Goal: Task Accomplishment & Management: Complete application form

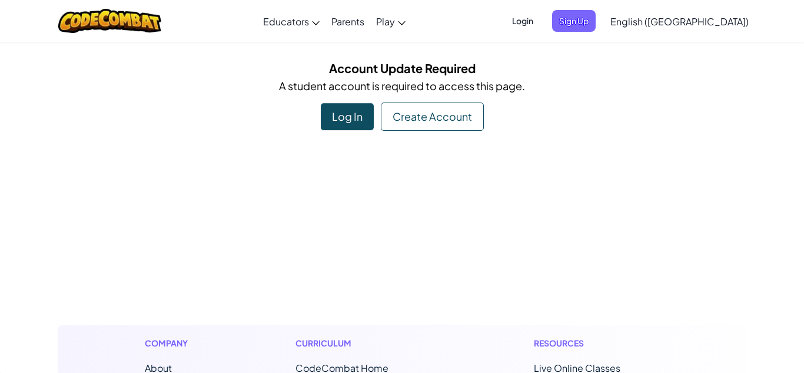
click at [395, 121] on div "Create Account" at bounding box center [432, 116] width 103 height 28
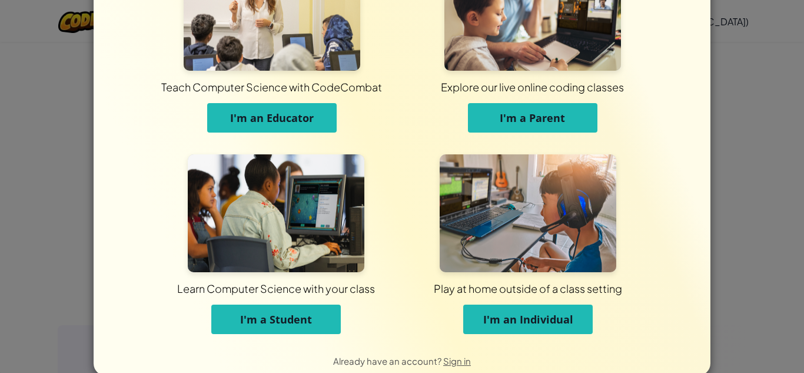
scroll to position [72, 0]
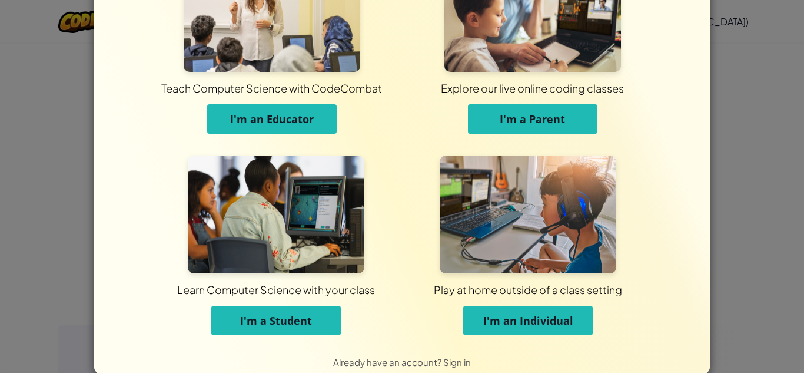
click at [303, 322] on span "I'm a Student" at bounding box center [276, 320] width 72 height 14
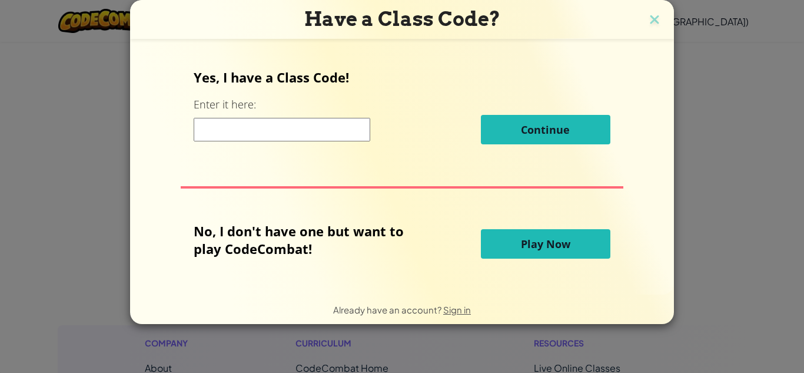
scroll to position [0, 0]
click at [247, 137] on input at bounding box center [282, 130] width 177 height 24
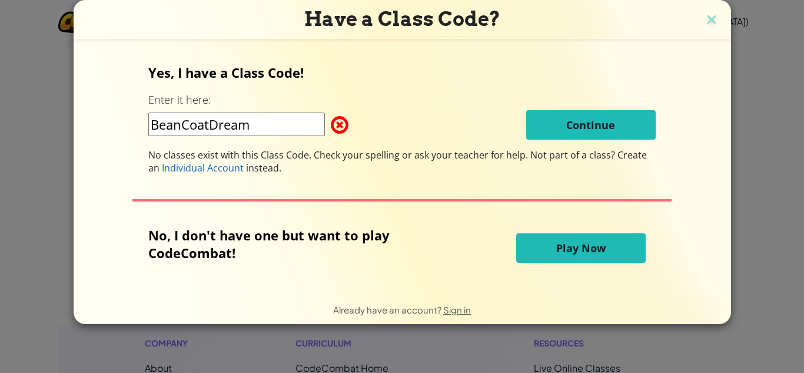
type input "BeanCoatDream"
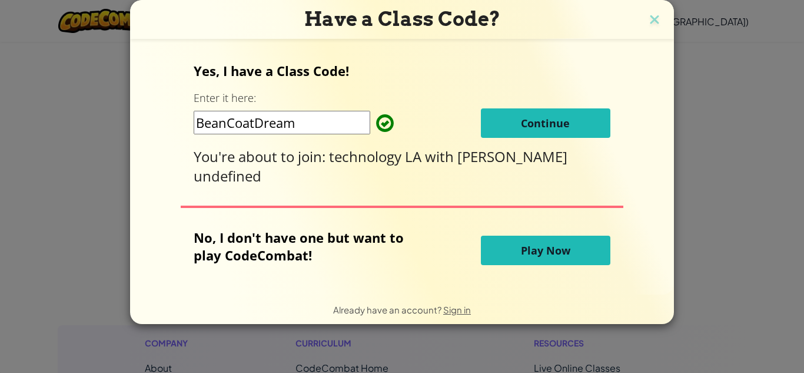
click at [557, 128] on span "Continue" at bounding box center [545, 123] width 49 height 14
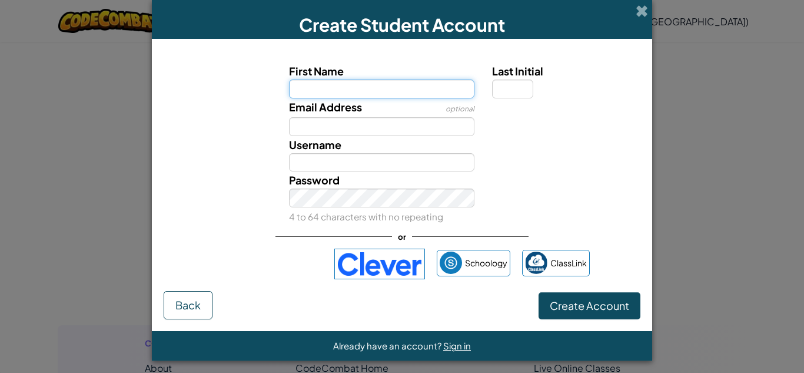
click at [378, 88] on input "First Name" at bounding box center [382, 88] width 186 height 19
type input "[PERSON_NAME]"
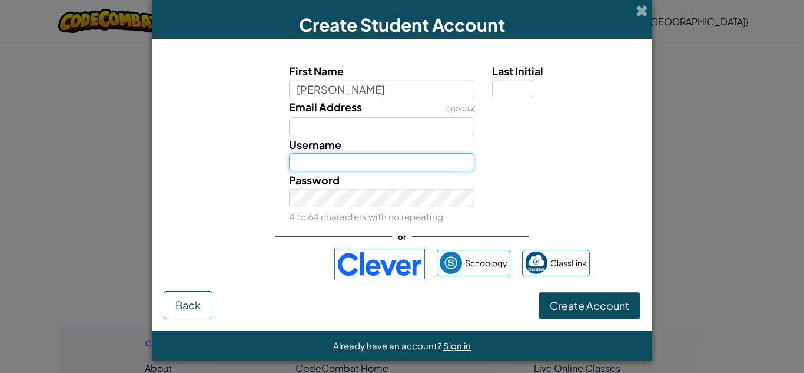
type input "[PERSON_NAME]"
click at [407, 161] on input "[PERSON_NAME]" at bounding box center [382, 162] width 186 height 19
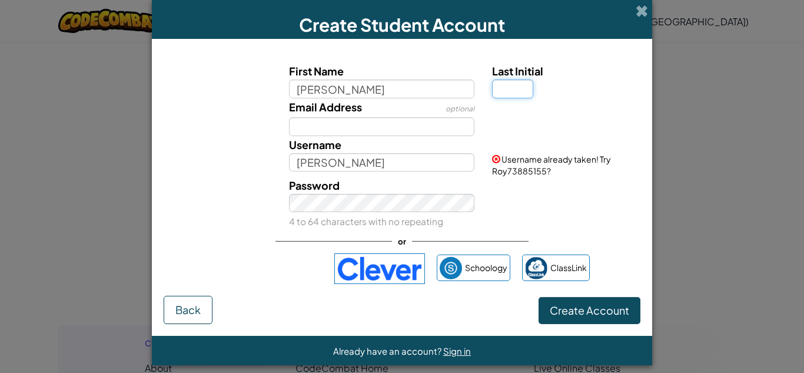
click at [513, 92] on input "Last Initial" at bounding box center [512, 88] width 41 height 19
type input "b"
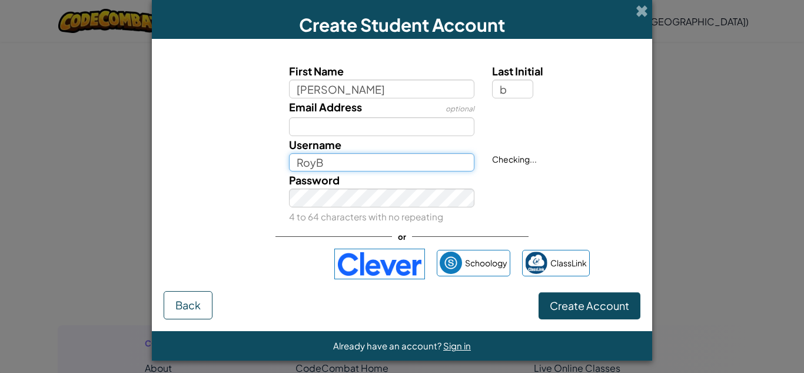
click at [324, 165] on input "RoyB" at bounding box center [382, 162] width 186 height 19
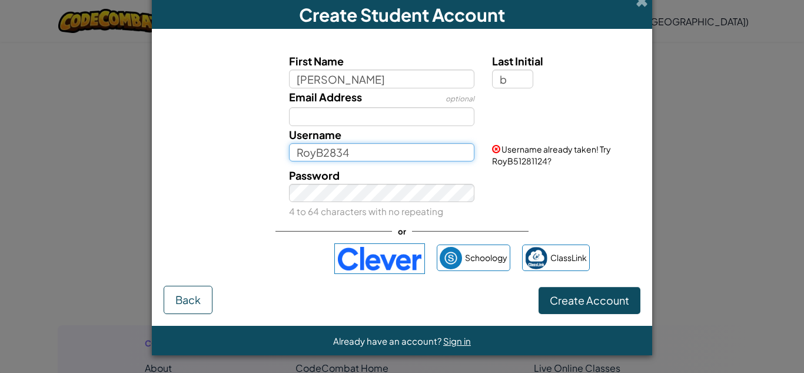
type input "RoyB2834"
click at [581, 179] on div "Password 4 to 64 characters with no repeating" at bounding box center [402, 194] width 488 height 54
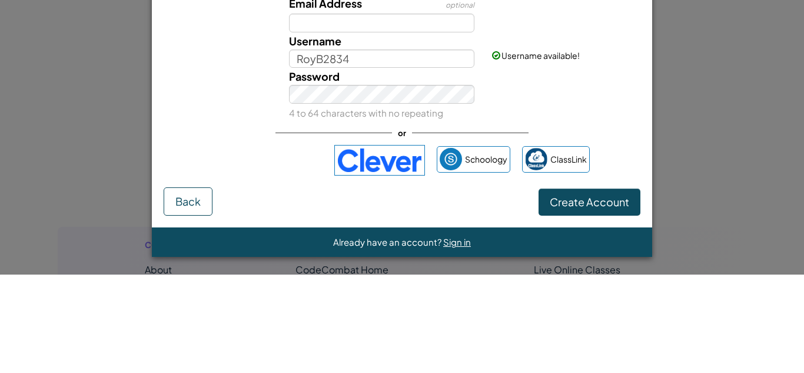
click at [627, 247] on div "First Name [PERSON_NAME] Last Initial b Email Address optional Username RoyB283…" at bounding box center [402, 165] width 477 height 240
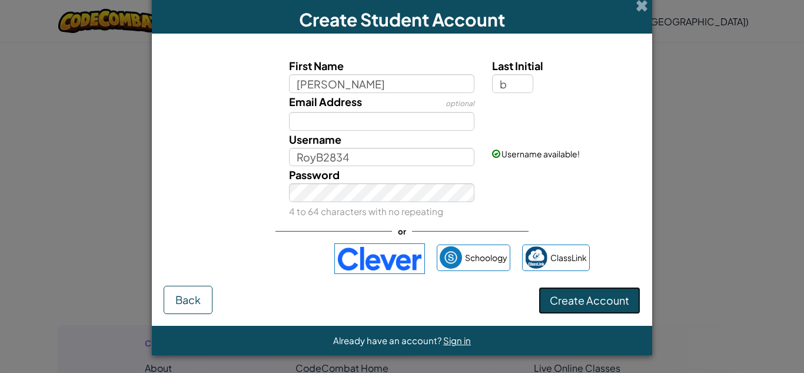
click at [586, 302] on span "Create Account" at bounding box center [589, 300] width 79 height 14
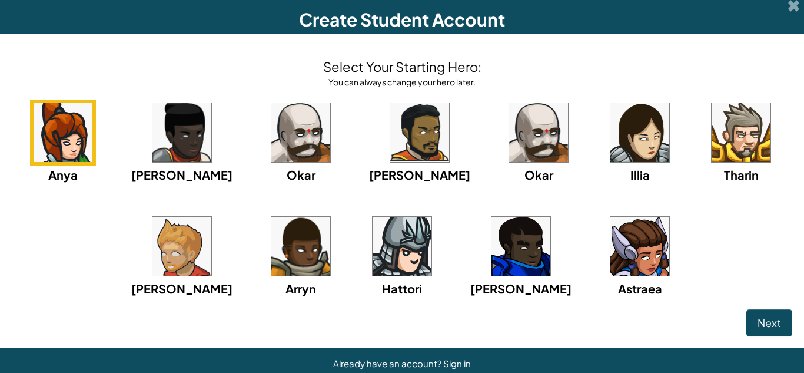
click at [399, 261] on img at bounding box center [402, 246] width 59 height 59
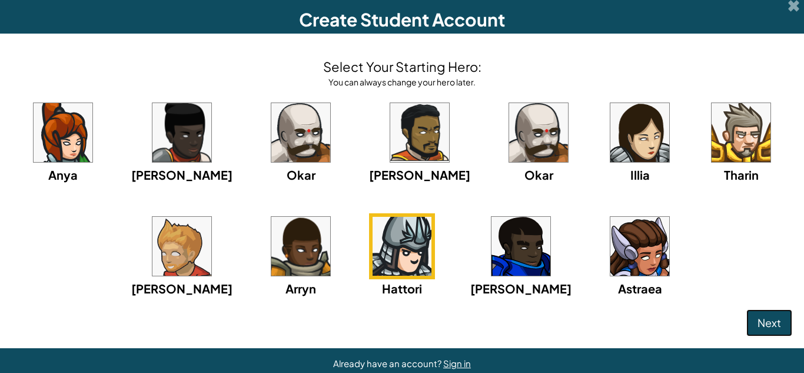
click at [760, 327] on span "Next" at bounding box center [769, 322] width 24 height 14
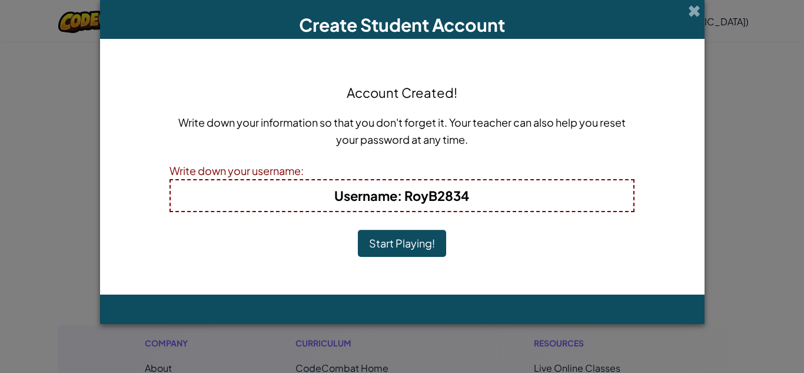
click at [394, 241] on button "Start Playing!" at bounding box center [402, 243] width 88 height 27
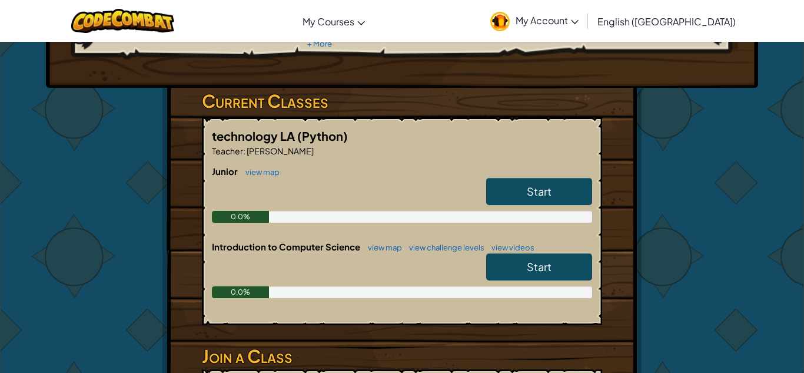
scroll to position [154, 0]
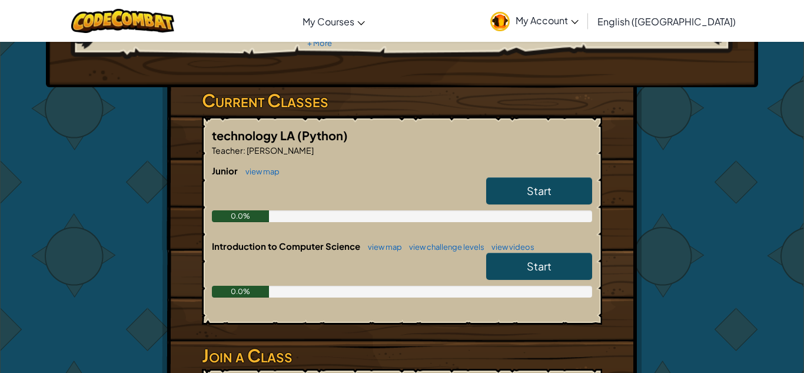
click at [517, 195] on link "Start" at bounding box center [539, 190] width 106 height 27
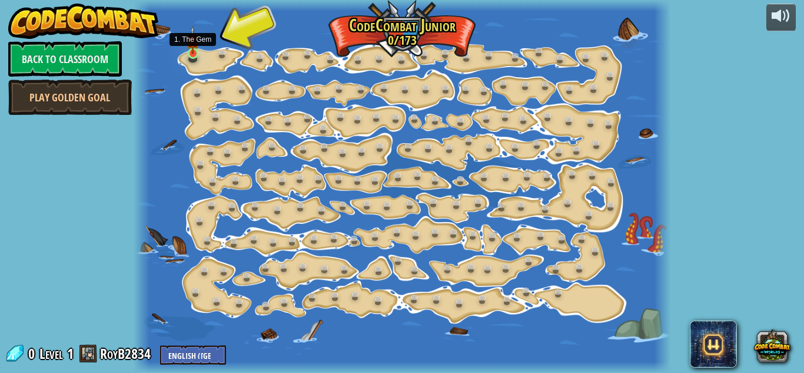
click at [192, 50] on img at bounding box center [193, 40] width 12 height 28
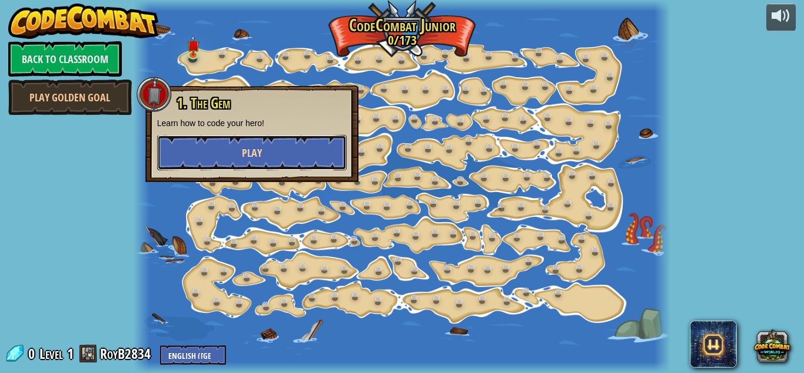
click at [201, 151] on button "Play" at bounding box center [251, 152] width 189 height 35
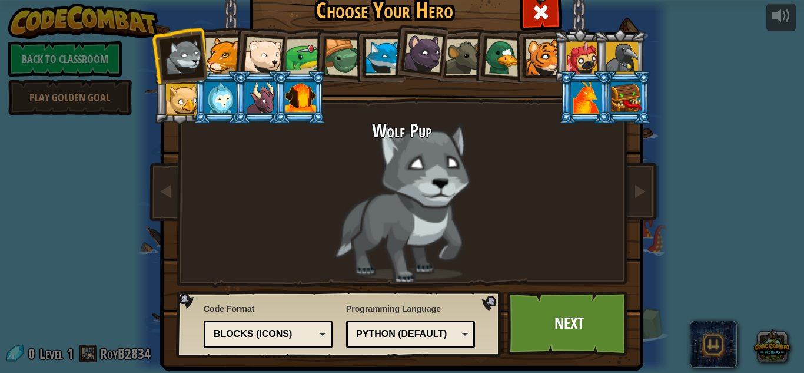
click at [294, 59] on div at bounding box center [303, 57] width 36 height 36
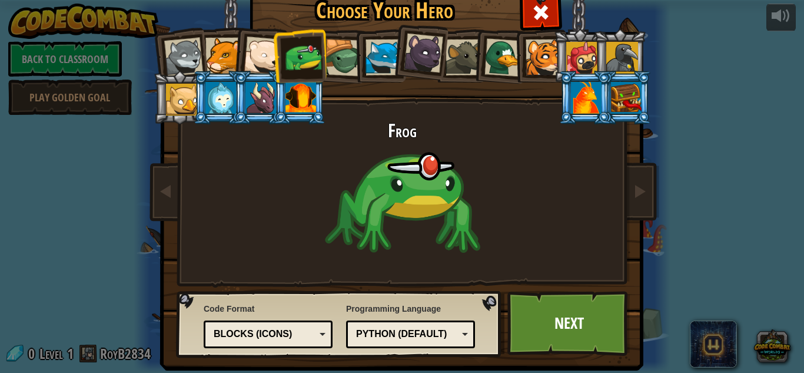
click at [338, 55] on div at bounding box center [343, 58] width 38 height 38
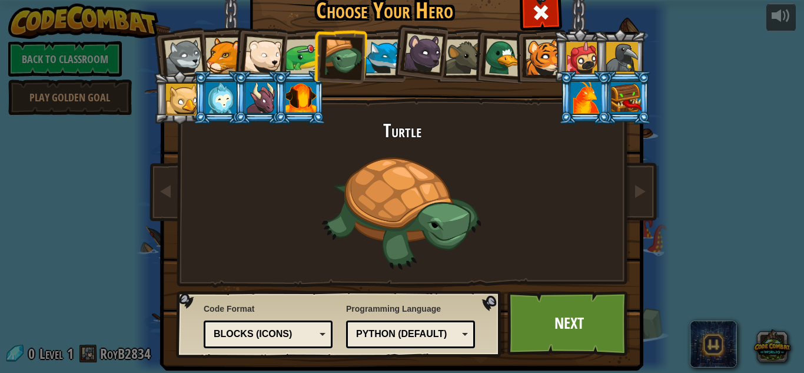
click at [288, 98] on div at bounding box center [300, 98] width 31 height 32
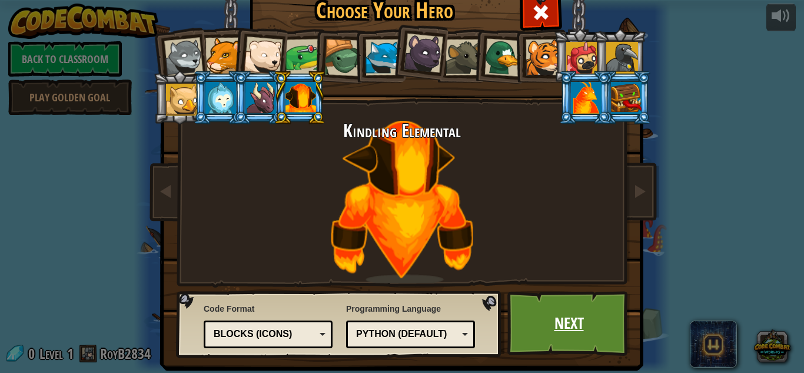
click at [581, 321] on link "Next" at bounding box center [568, 323] width 123 height 65
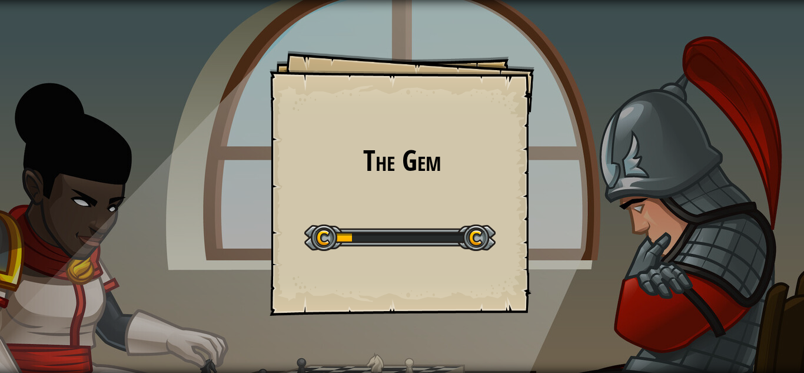
click at [372, 159] on h1 "The Gem" at bounding box center [401, 160] width 241 height 31
click at [398, 190] on div "The Gem Goals Start Level Error loading from server. Try refreshing the page. Y…" at bounding box center [402, 183] width 265 height 265
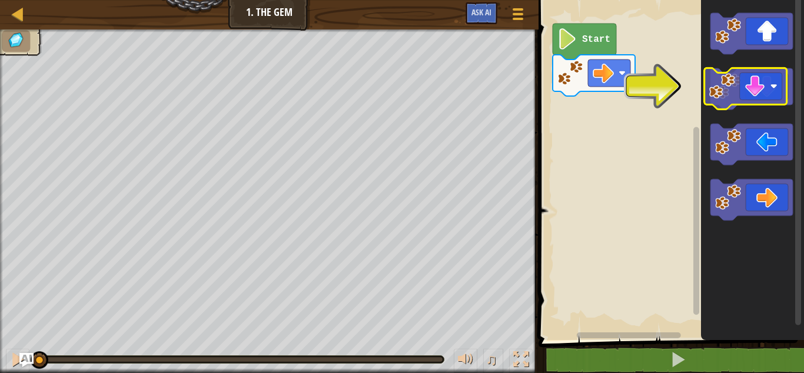
click at [746, 81] on icon "Blockly Workspace" at bounding box center [751, 88] width 82 height 41
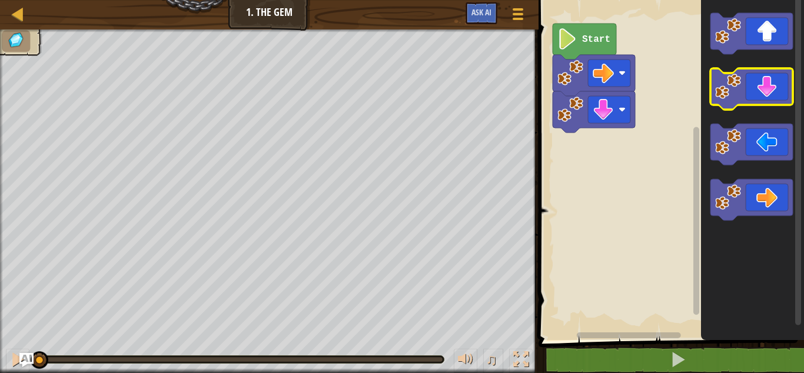
click at [746, 81] on icon "Blockly Workspace" at bounding box center [751, 88] width 82 height 41
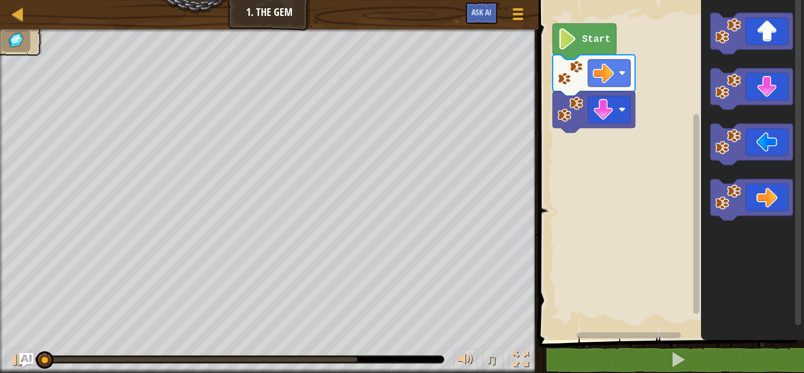
click at [590, 35] on text "Start" at bounding box center [596, 39] width 28 height 11
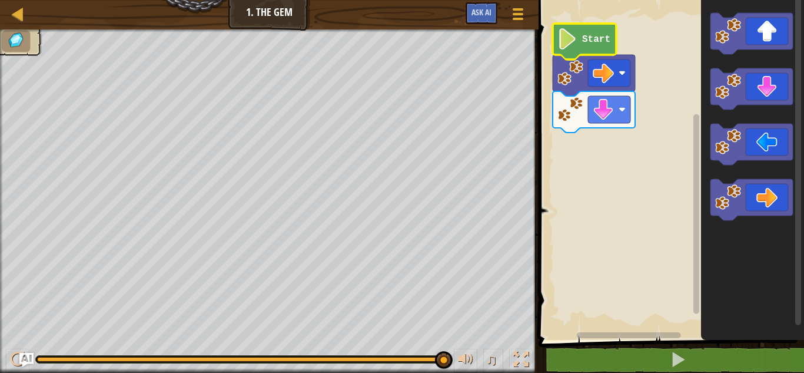
click at [655, 344] on span at bounding box center [672, 153] width 275 height 387
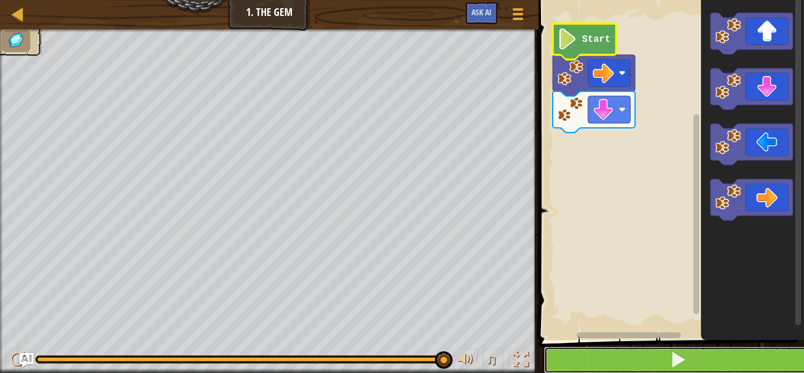
click at [658, 358] on button at bounding box center [678, 359] width 269 height 27
click at [597, 359] on button at bounding box center [678, 359] width 269 height 27
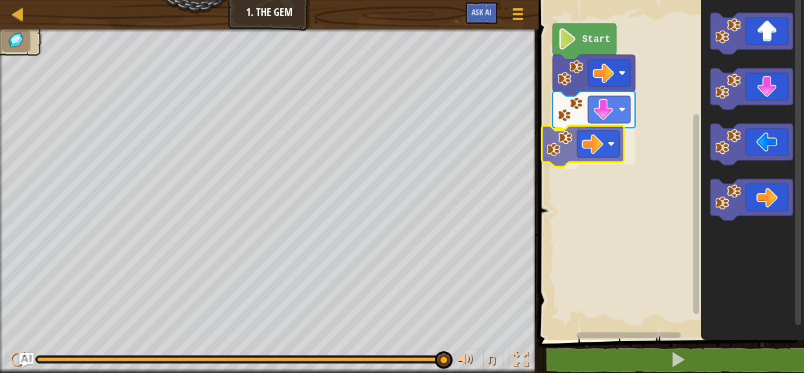
click at [587, 139] on div "Start" at bounding box center [669, 166] width 269 height 345
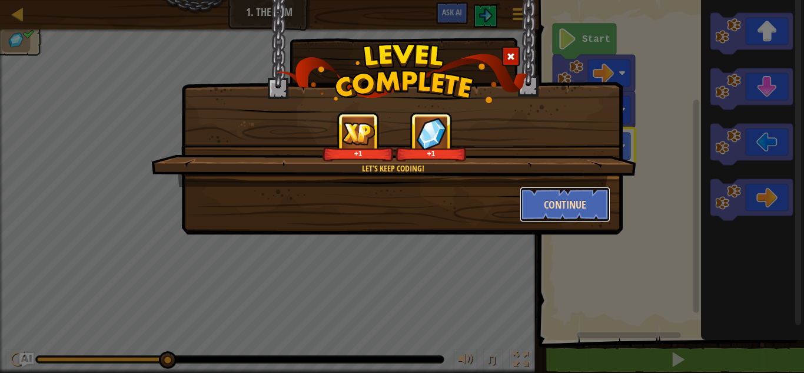
click at [570, 210] on button "Continue" at bounding box center [565, 204] width 91 height 35
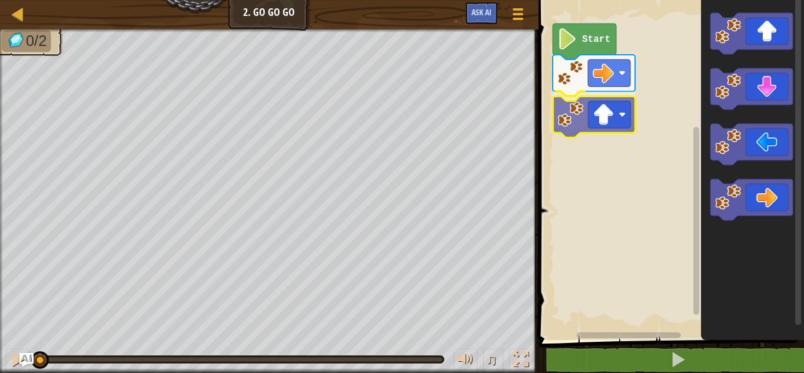
click at [564, 131] on div "Start" at bounding box center [669, 166] width 269 height 345
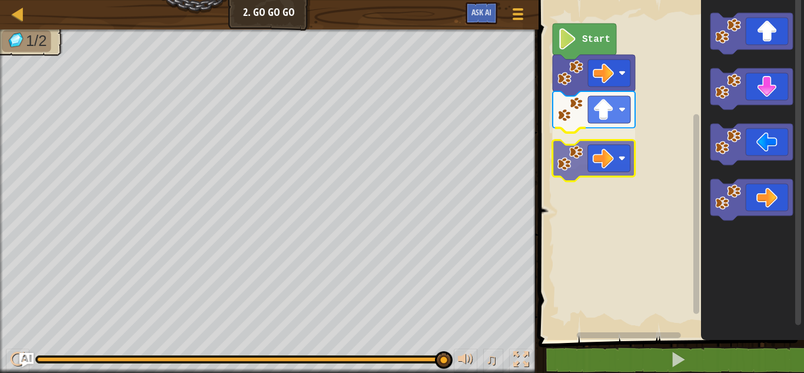
click at [596, 154] on div "Start" at bounding box center [669, 166] width 269 height 345
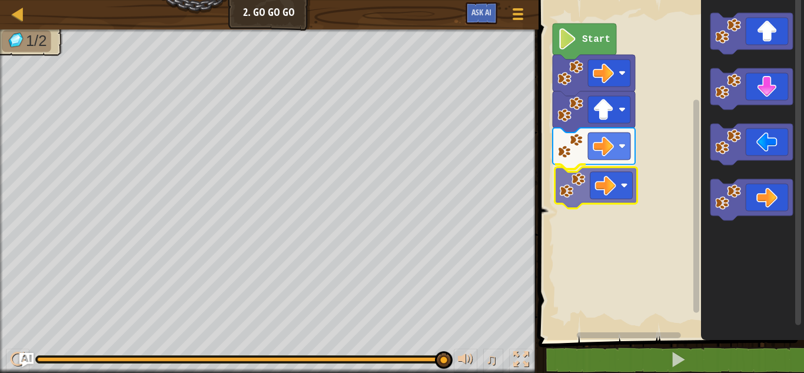
click at [599, 188] on div "Start" at bounding box center [669, 166] width 269 height 345
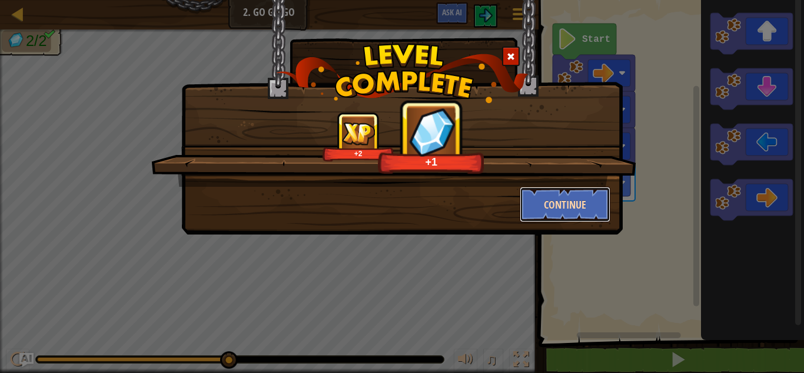
click at [570, 204] on button "Continue" at bounding box center [565, 204] width 91 height 35
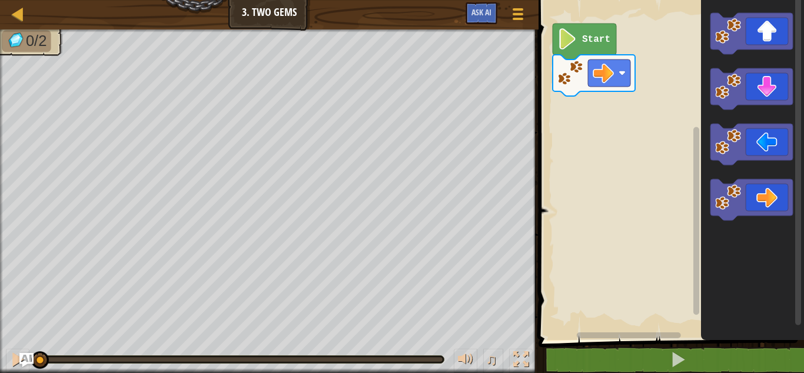
click at [733, 169] on icon "Blockly Workspace" at bounding box center [752, 166] width 103 height 345
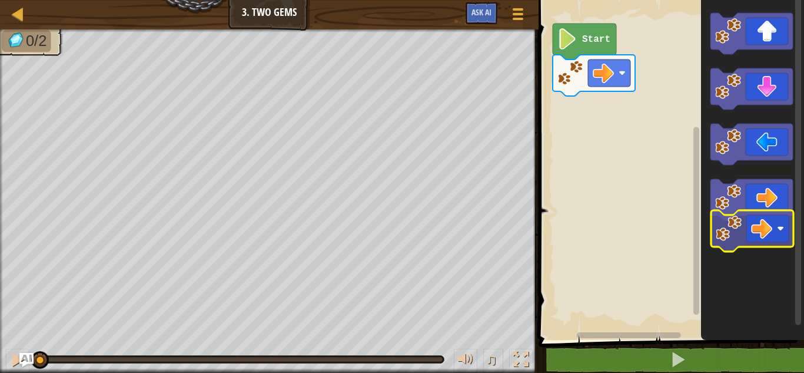
click at [756, 228] on icon "Blockly Workspace" at bounding box center [752, 166] width 103 height 345
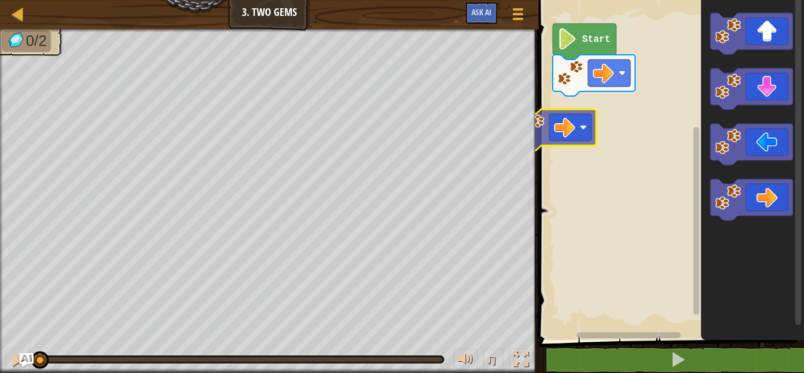
click at [589, 108] on div "Start" at bounding box center [669, 166] width 269 height 345
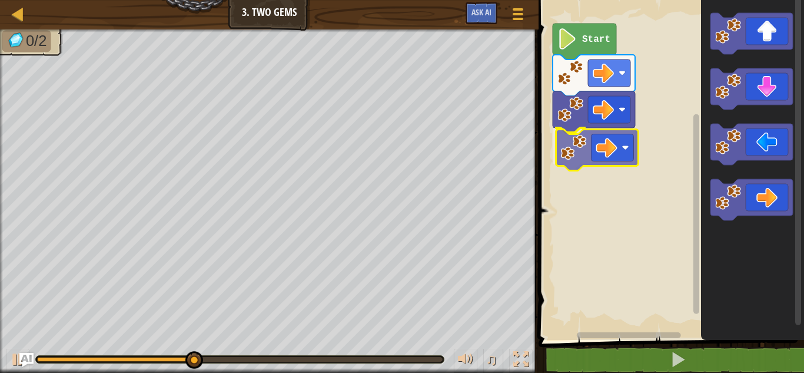
click at [595, 139] on div "Start" at bounding box center [669, 166] width 269 height 345
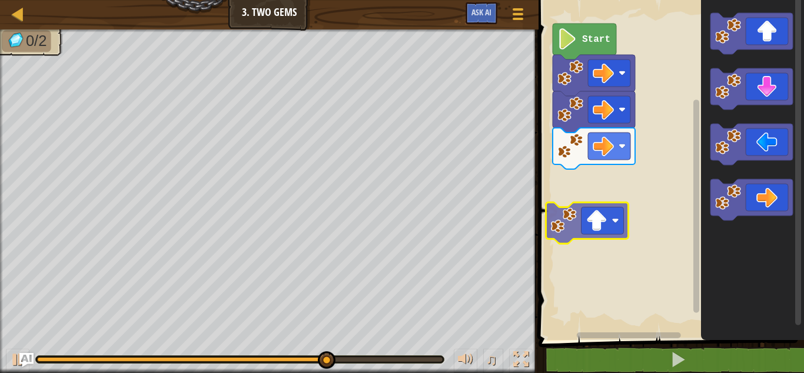
click at [619, 205] on div "Start" at bounding box center [669, 166] width 269 height 345
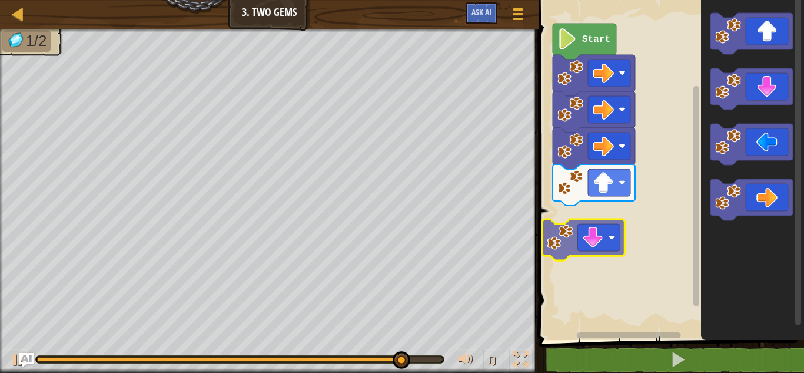
click at [588, 236] on div "Start" at bounding box center [669, 166] width 269 height 345
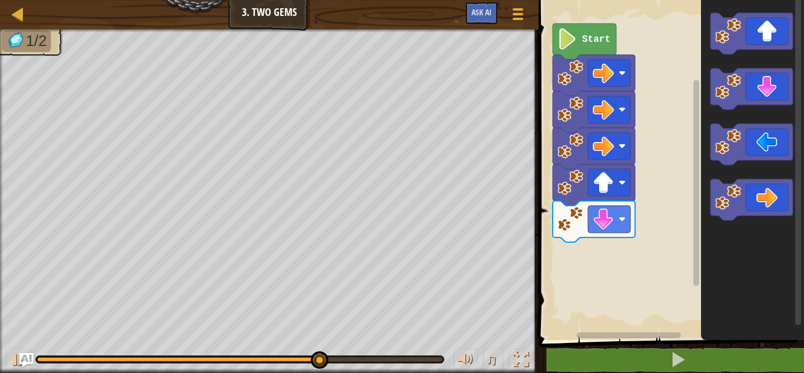
click at [687, 191] on div "Start" at bounding box center [669, 166] width 269 height 345
click at [672, 186] on div "Start" at bounding box center [669, 166] width 269 height 345
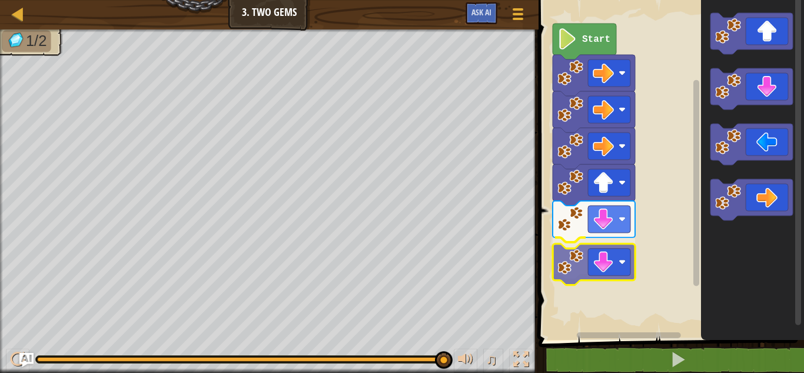
click at [599, 254] on div "Start" at bounding box center [669, 166] width 269 height 345
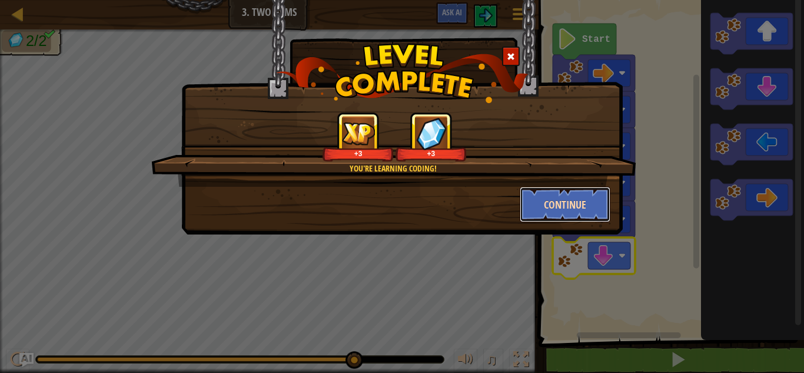
click at [545, 200] on button "Continue" at bounding box center [565, 204] width 91 height 35
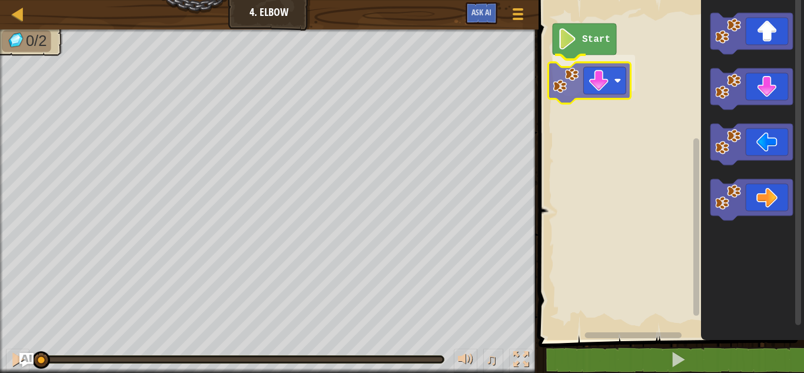
click at [594, 81] on div "Start" at bounding box center [669, 166] width 269 height 345
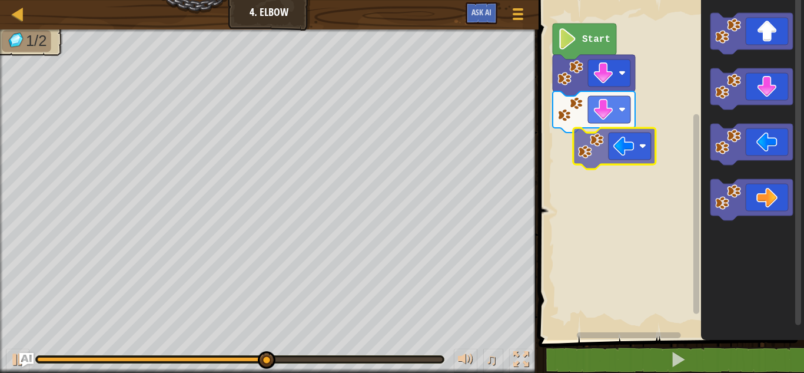
click at [639, 154] on div "Start" at bounding box center [669, 166] width 269 height 345
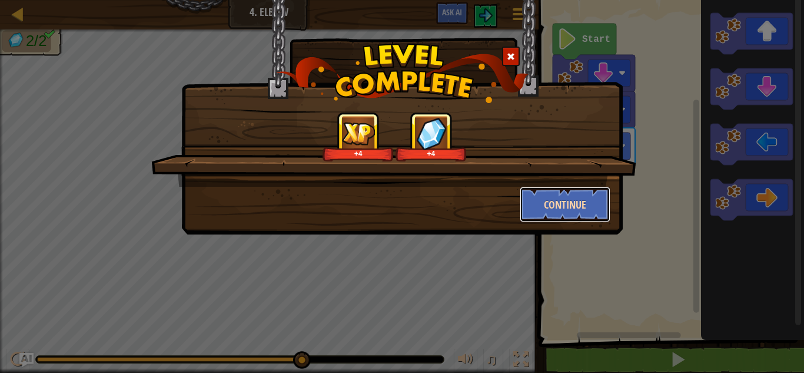
click at [561, 207] on button "Continue" at bounding box center [565, 204] width 91 height 35
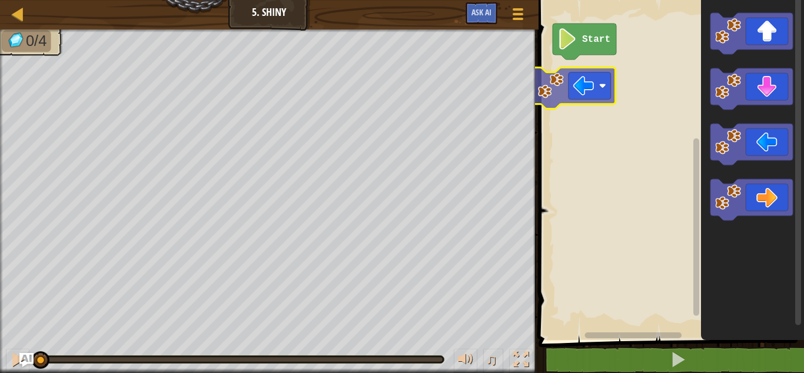
click at [576, 94] on div "Start" at bounding box center [669, 166] width 269 height 345
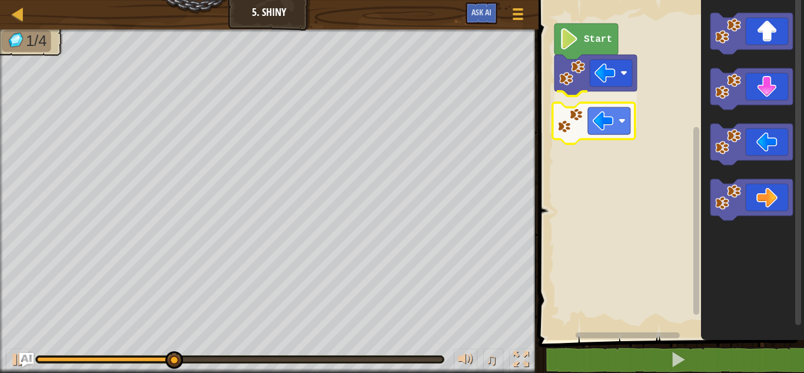
click at [585, 125] on div "Start" at bounding box center [669, 166] width 269 height 345
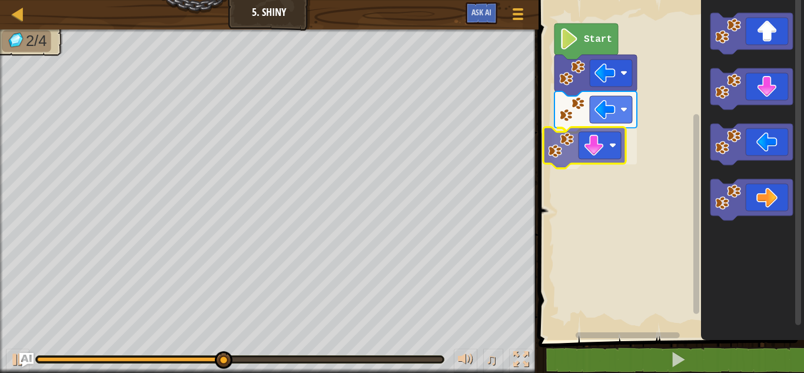
click at [603, 139] on div "Start" at bounding box center [669, 166] width 269 height 345
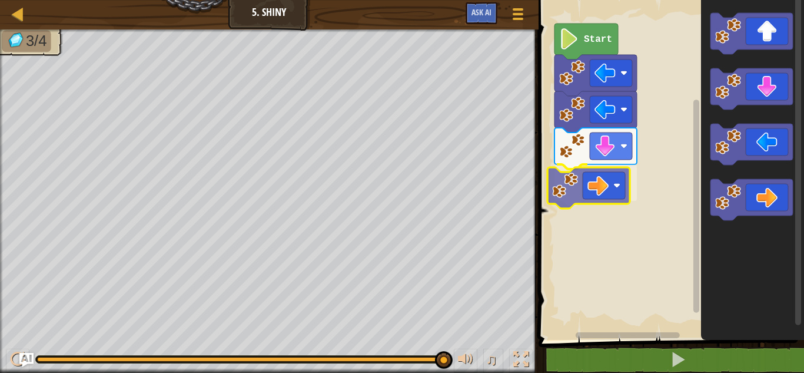
click at [599, 172] on div "Start" at bounding box center [669, 166] width 269 height 345
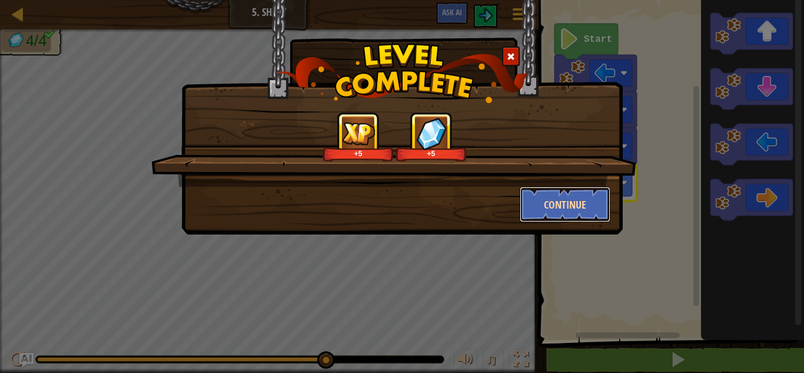
click at [579, 205] on button "Continue" at bounding box center [565, 204] width 91 height 35
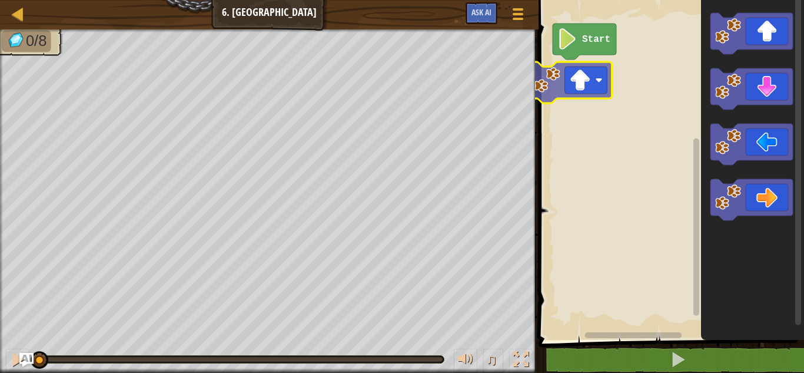
click at [554, 94] on div "Start" at bounding box center [669, 166] width 269 height 345
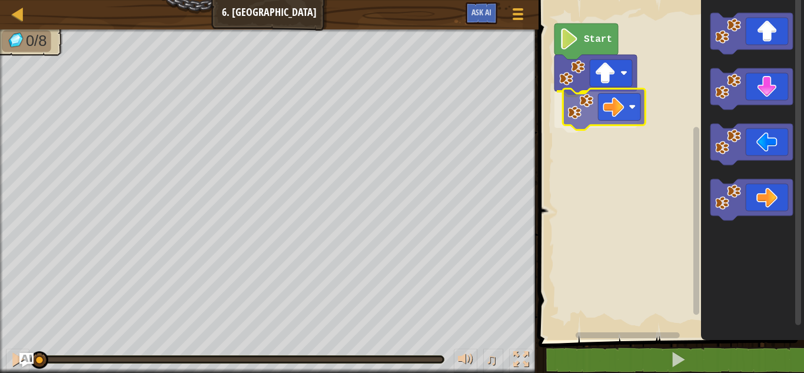
click at [584, 102] on div "Start" at bounding box center [669, 166] width 269 height 345
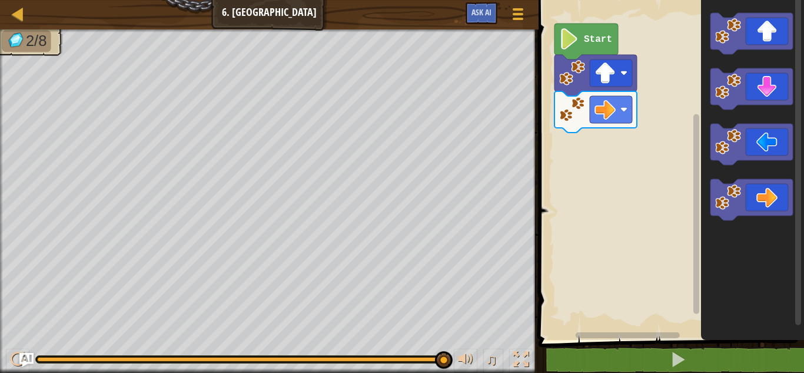
click at [622, 125] on div "Start" at bounding box center [669, 166] width 269 height 345
click at [661, 151] on div "Start" at bounding box center [669, 166] width 269 height 345
click at [671, 162] on div "Start" at bounding box center [669, 166] width 269 height 345
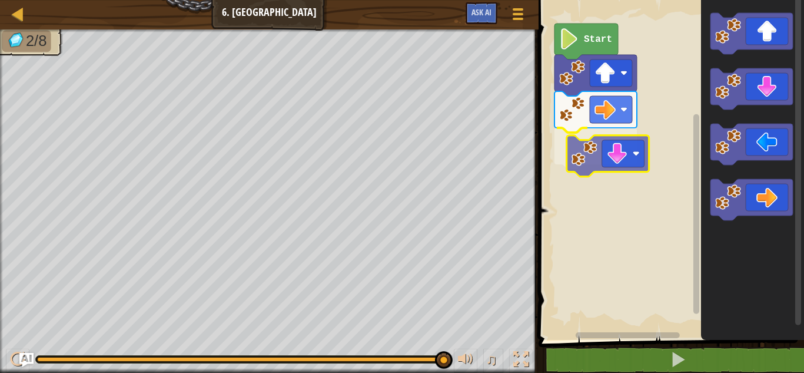
click at [598, 169] on div "Start" at bounding box center [669, 166] width 269 height 345
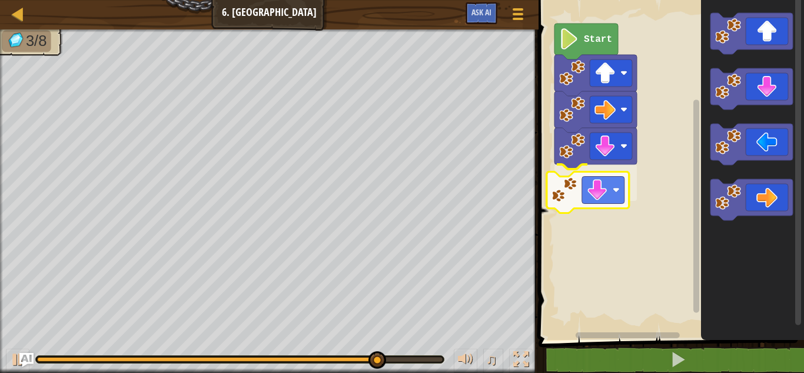
click at [567, 182] on div "Start" at bounding box center [669, 166] width 269 height 345
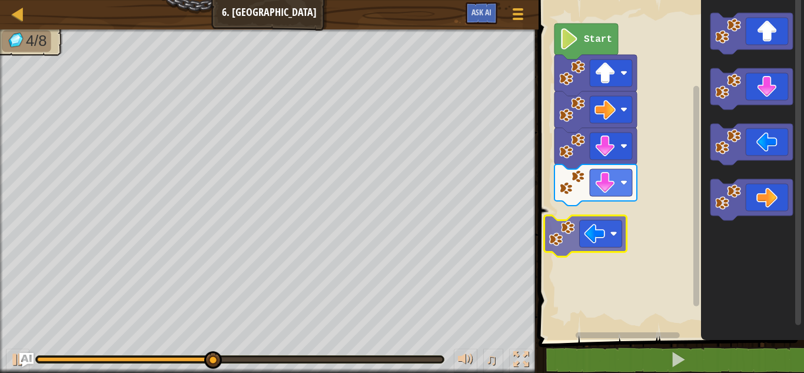
click at [554, 237] on div "Start" at bounding box center [669, 166] width 269 height 345
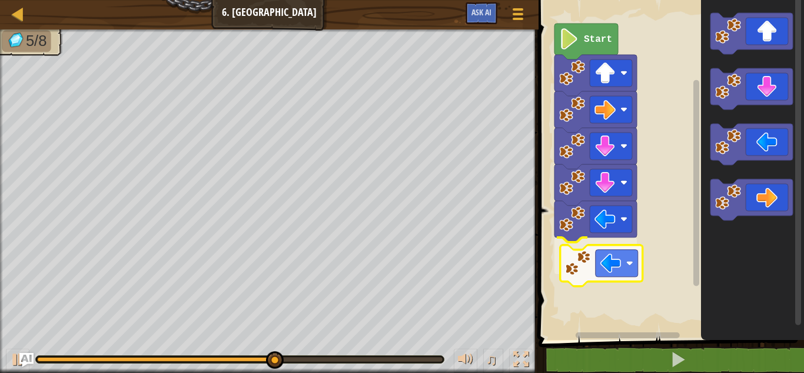
click at [566, 263] on div "Start" at bounding box center [669, 166] width 269 height 345
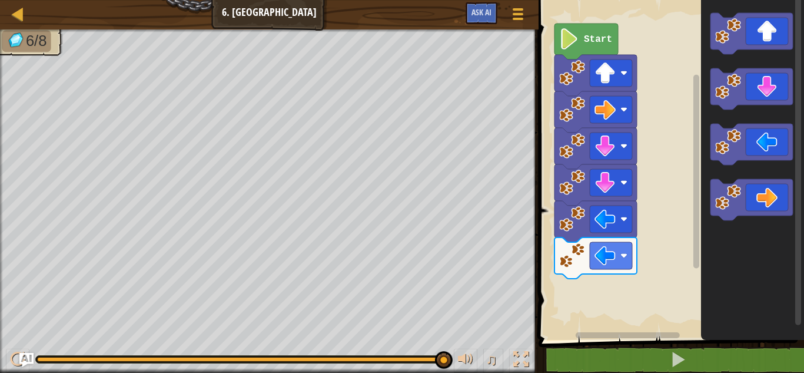
click at [597, 364] on div "1 ההההההההההההההההההההההההההההההההההההההההההההההההההההההההההההההההההההההההההההה…" at bounding box center [669, 190] width 269 height 368
click at [657, 212] on div "Start" at bounding box center [669, 166] width 269 height 345
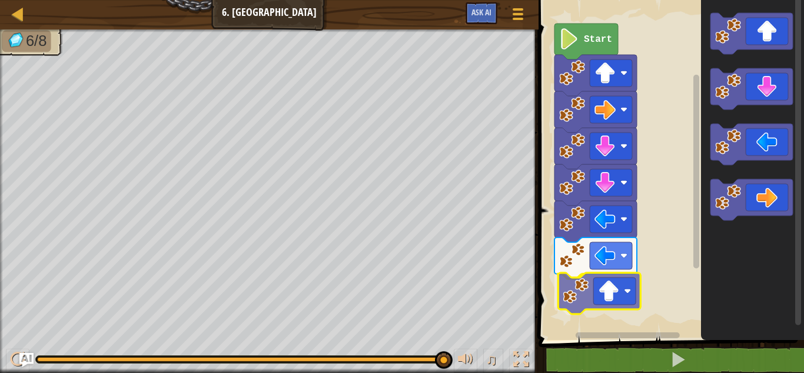
click at [563, 296] on div "Start" at bounding box center [669, 166] width 269 height 345
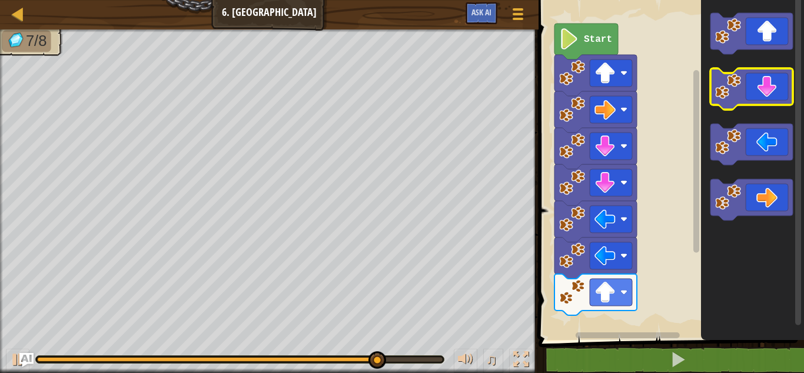
click at [710, 93] on g "Blockly Workspace" at bounding box center [751, 116] width 82 height 207
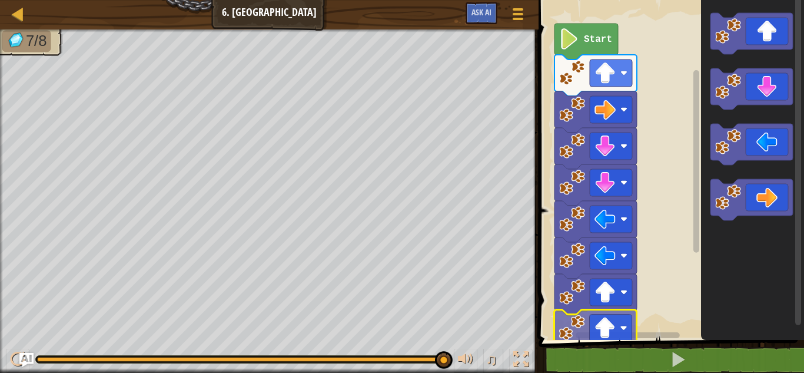
click at [591, 337] on div "Start" at bounding box center [669, 166] width 269 height 345
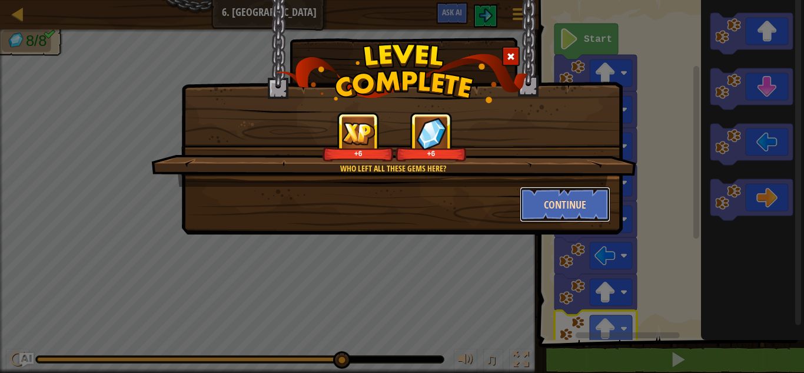
click at [579, 195] on button "Continue" at bounding box center [565, 204] width 91 height 35
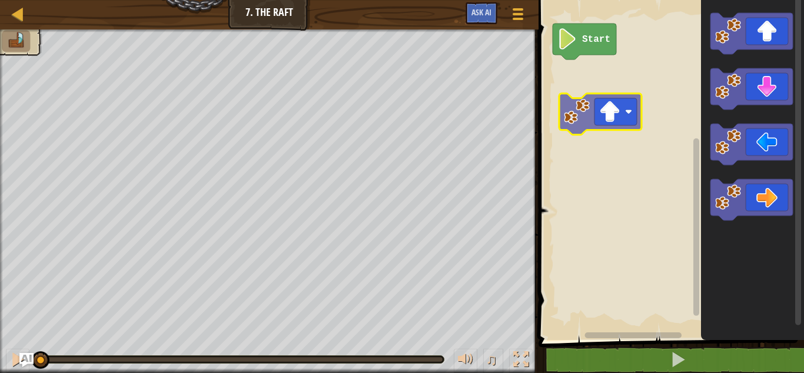
click at [580, 126] on div "Start" at bounding box center [669, 166] width 269 height 345
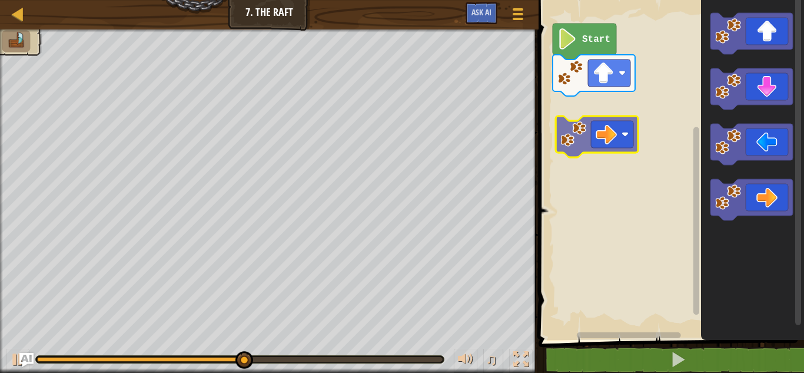
click at [574, 130] on div "Start" at bounding box center [669, 166] width 269 height 345
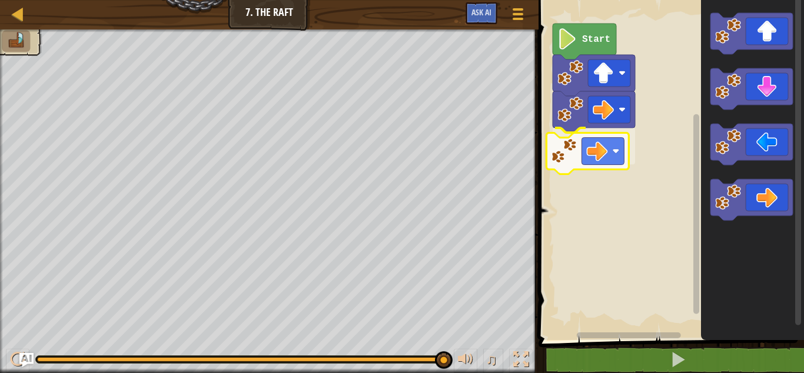
click at [556, 152] on div "Start" at bounding box center [669, 166] width 269 height 345
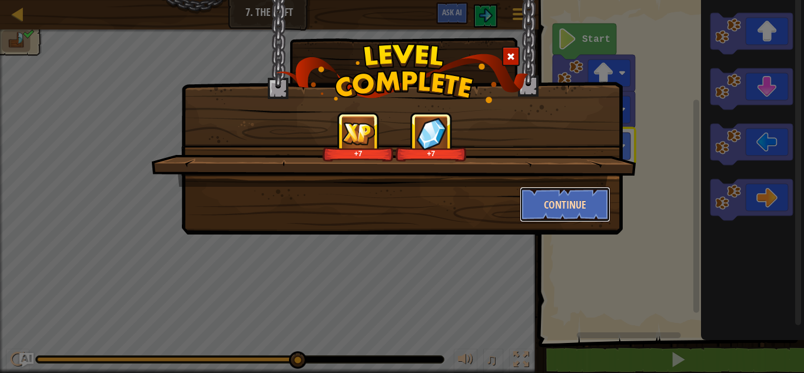
click at [554, 209] on button "Continue" at bounding box center [565, 204] width 91 height 35
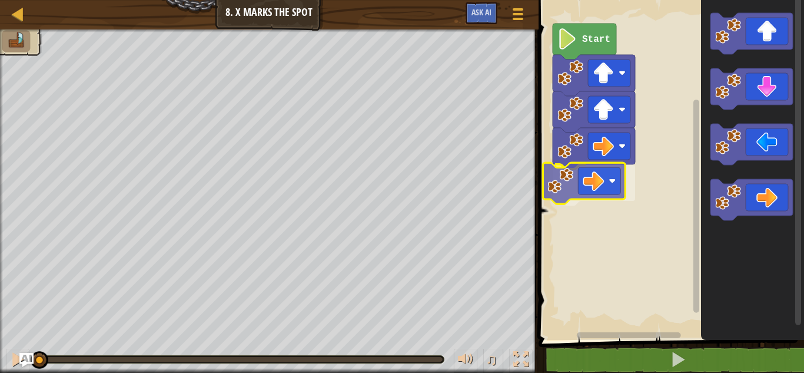
click at [564, 192] on div "Start" at bounding box center [669, 166] width 269 height 345
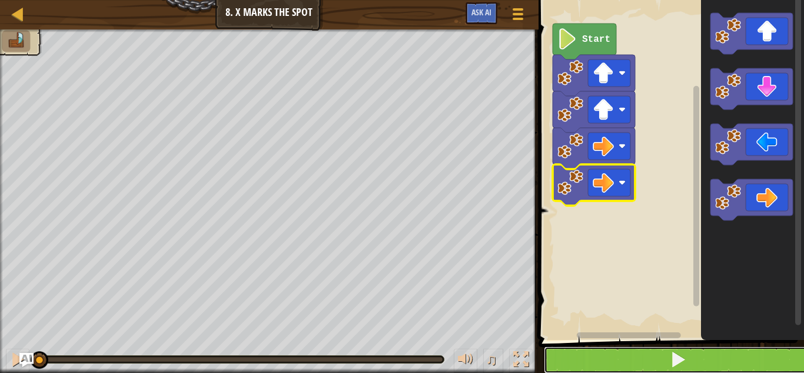
click at [584, 364] on button at bounding box center [678, 359] width 269 height 27
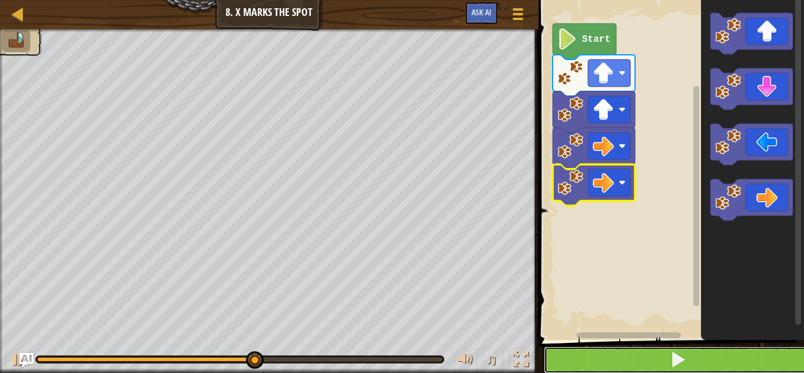
click at [584, 364] on button at bounding box center [678, 359] width 269 height 27
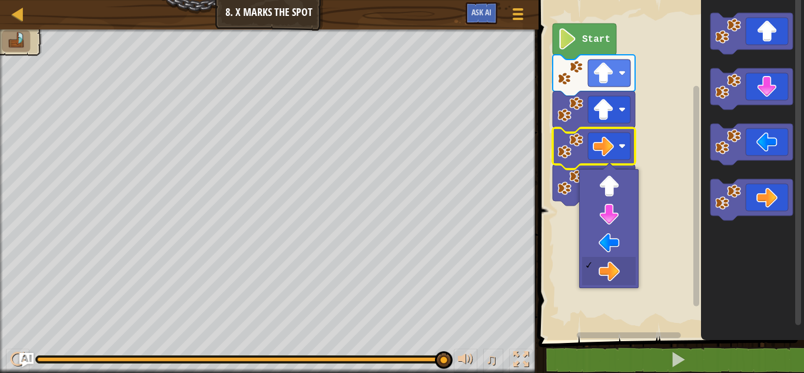
click at [650, 141] on rect "Blockly Workspace" at bounding box center [669, 166] width 269 height 345
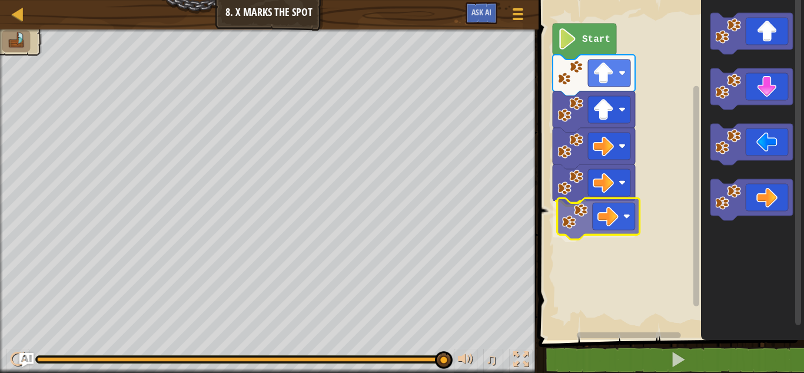
click at [590, 222] on div "Start" at bounding box center [669, 166] width 269 height 345
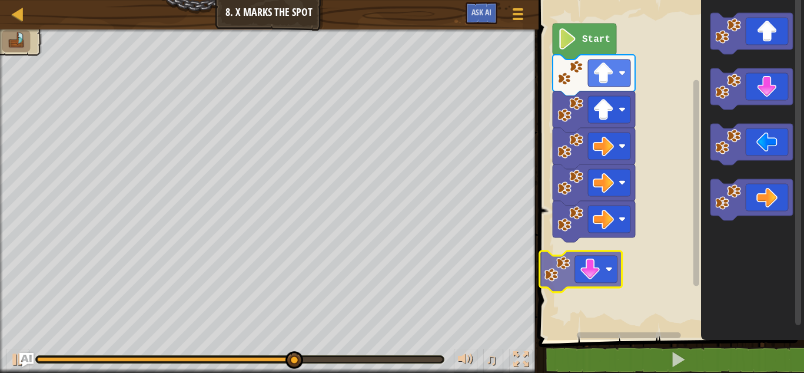
click at [576, 271] on div "Start" at bounding box center [669, 166] width 269 height 345
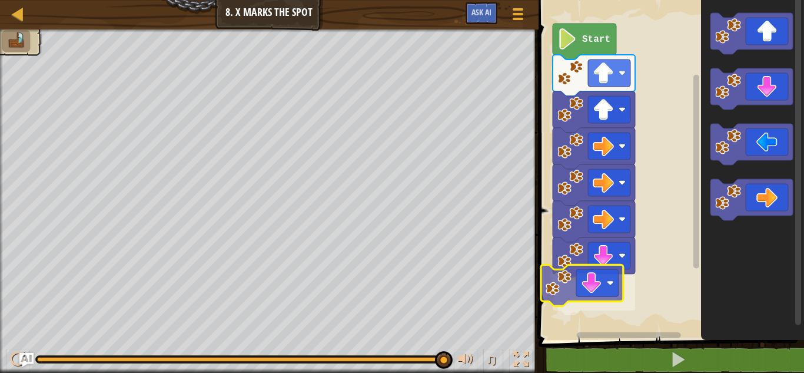
click at [594, 285] on div "Start" at bounding box center [669, 166] width 269 height 345
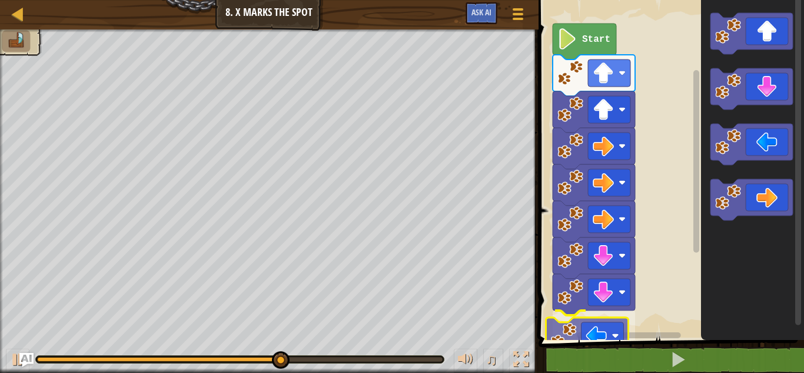
click at [603, 332] on div "Start" at bounding box center [669, 166] width 269 height 345
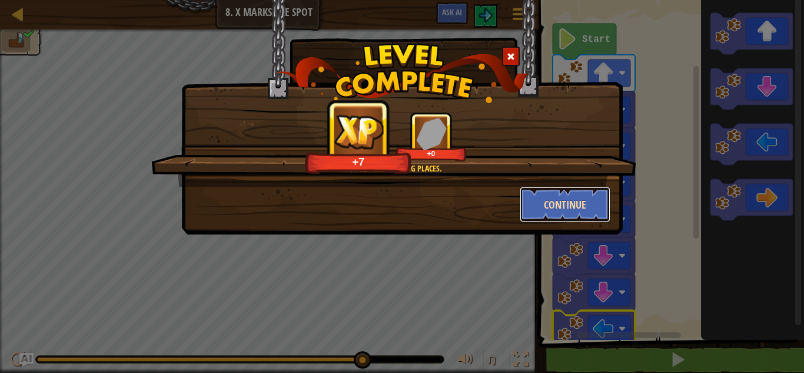
click at [578, 211] on button "Continue" at bounding box center [565, 204] width 91 height 35
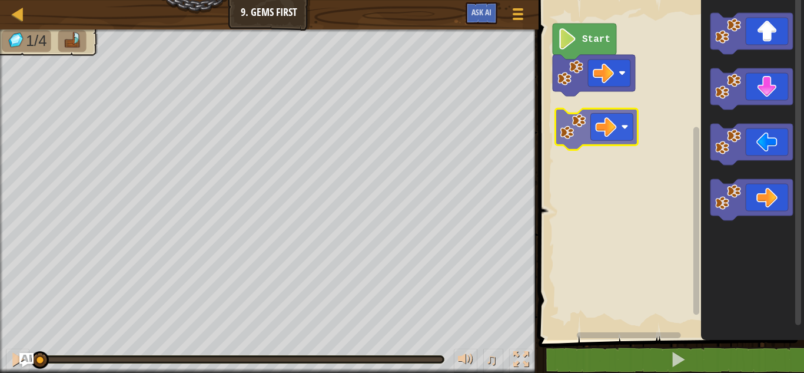
click at [570, 116] on div "Start" at bounding box center [669, 166] width 269 height 345
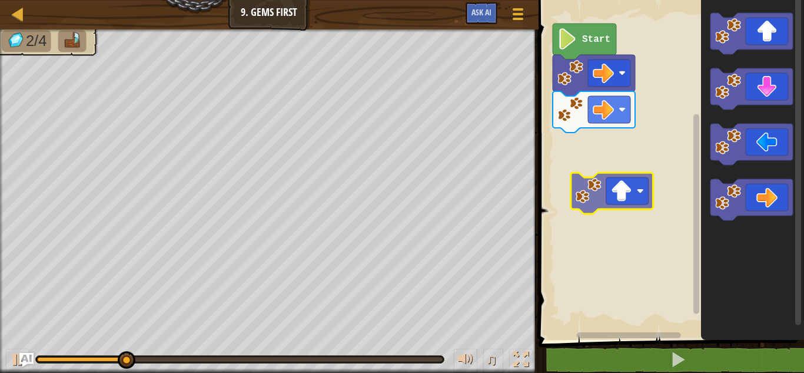
click at [568, 159] on div "Start" at bounding box center [669, 166] width 269 height 345
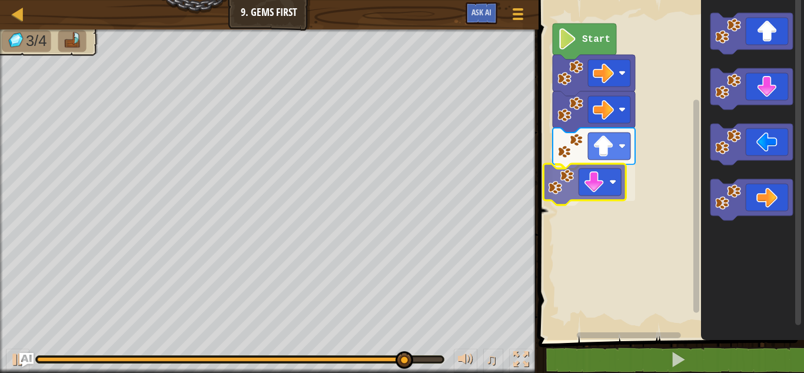
click at [563, 180] on div "Start" at bounding box center [669, 166] width 269 height 345
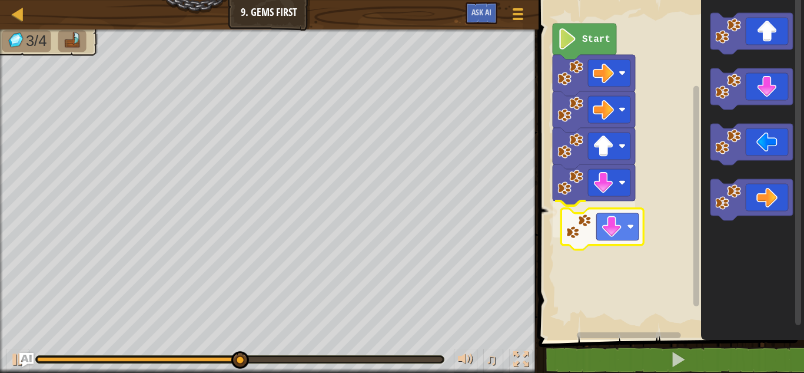
click at [565, 233] on div "Start" at bounding box center [669, 166] width 269 height 345
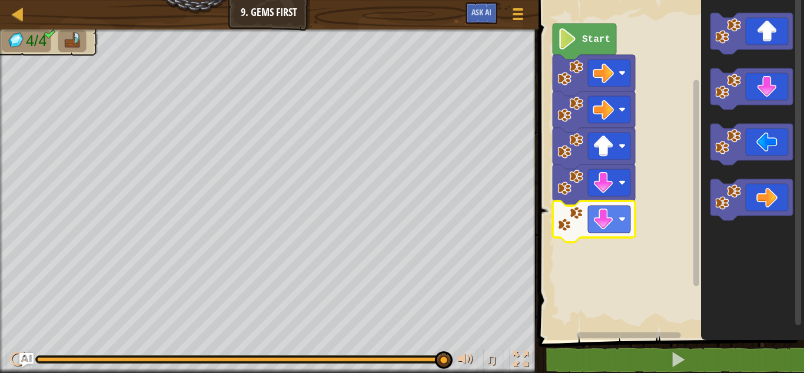
click at [610, 201] on icon "Blockly Workspace" at bounding box center [594, 221] width 82 height 41
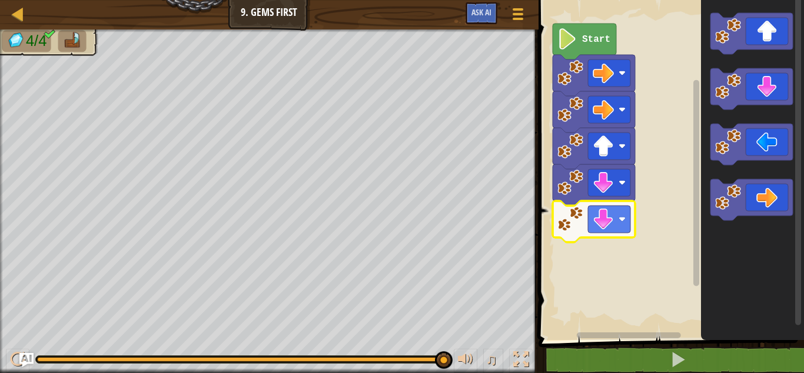
click at [610, 201] on icon "Blockly Workspace" at bounding box center [594, 221] width 82 height 41
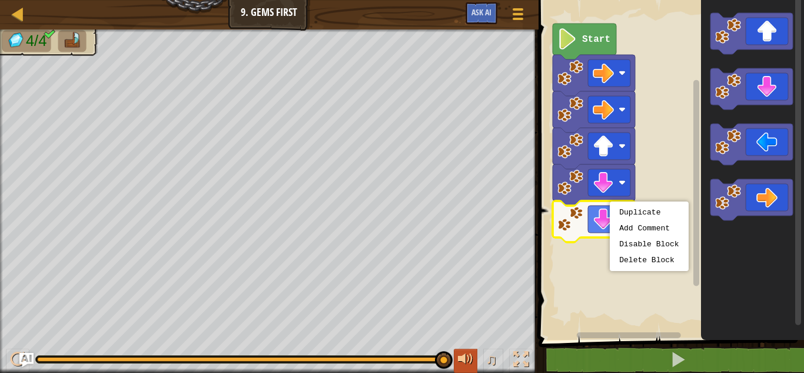
click at [467, 363] on div at bounding box center [465, 358] width 15 height 15
click at [467, 364] on div at bounding box center [465, 358] width 15 height 15
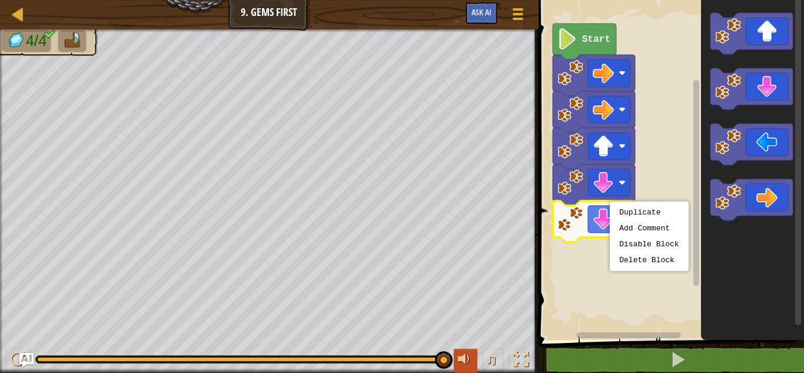
click at [467, 364] on div at bounding box center [465, 358] width 15 height 15
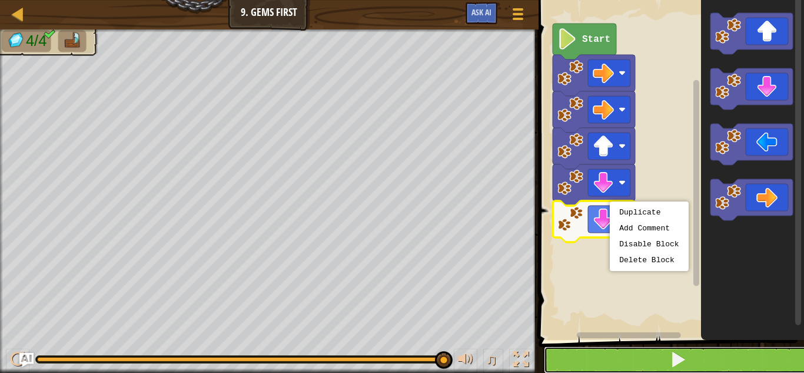
click at [689, 367] on button at bounding box center [678, 359] width 269 height 27
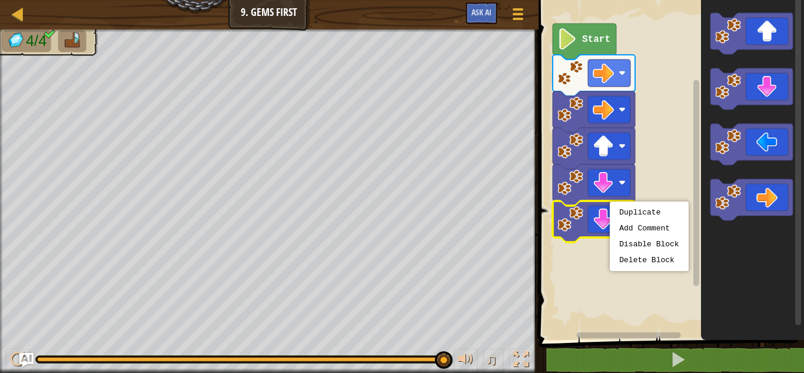
click at [632, 345] on span at bounding box center [672, 153] width 275 height 387
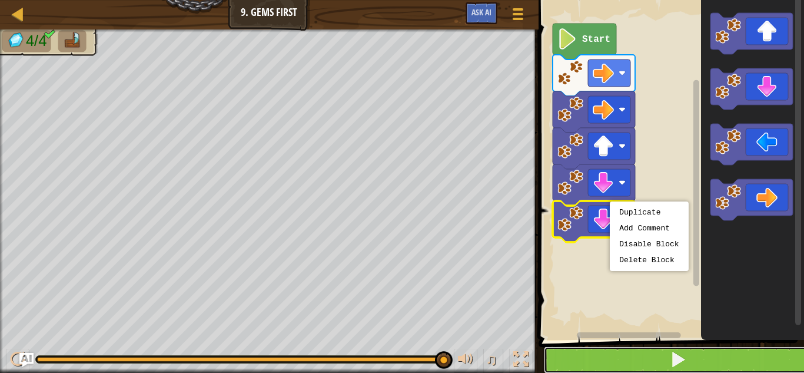
click at [633, 350] on button at bounding box center [678, 359] width 269 height 27
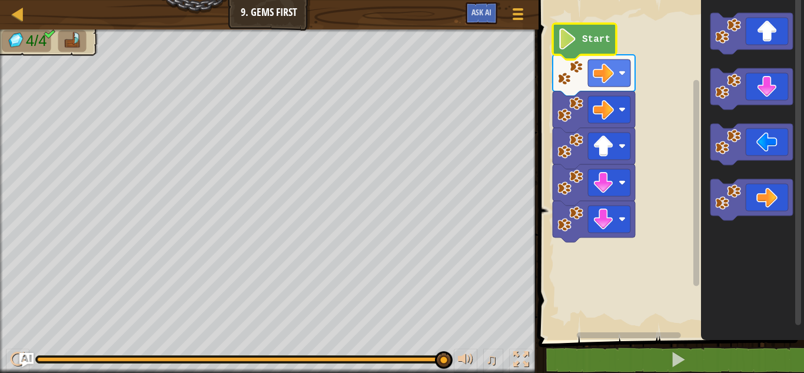
click at [579, 35] on icon "Blockly Workspace" at bounding box center [585, 42] width 64 height 36
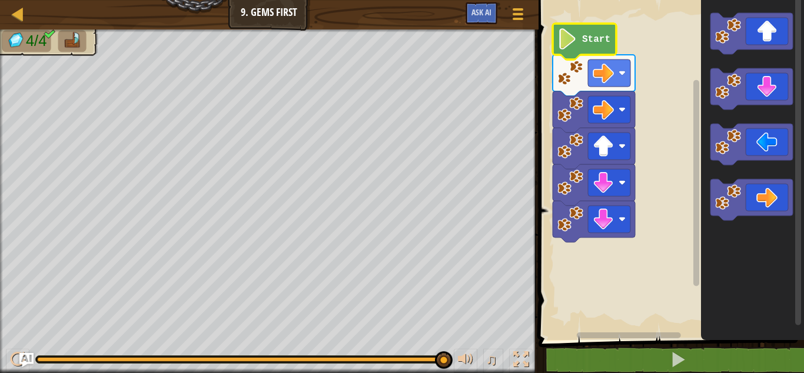
click at [579, 35] on icon "Blockly Workspace" at bounding box center [585, 42] width 64 height 36
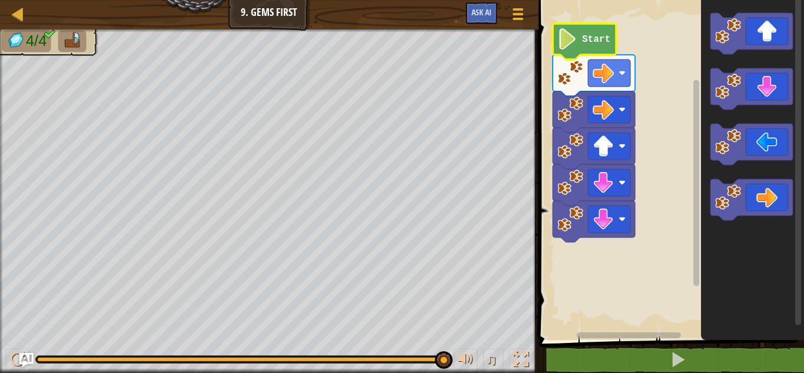
click at [579, 35] on icon "Blockly Workspace" at bounding box center [585, 42] width 64 height 36
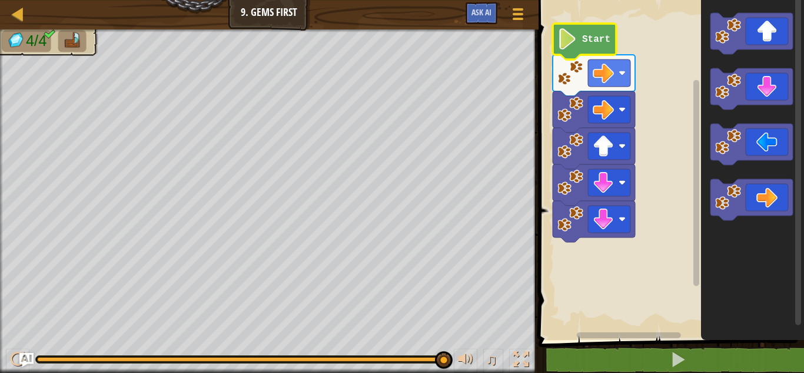
click at [579, 35] on icon "Blockly Workspace" at bounding box center [585, 42] width 64 height 36
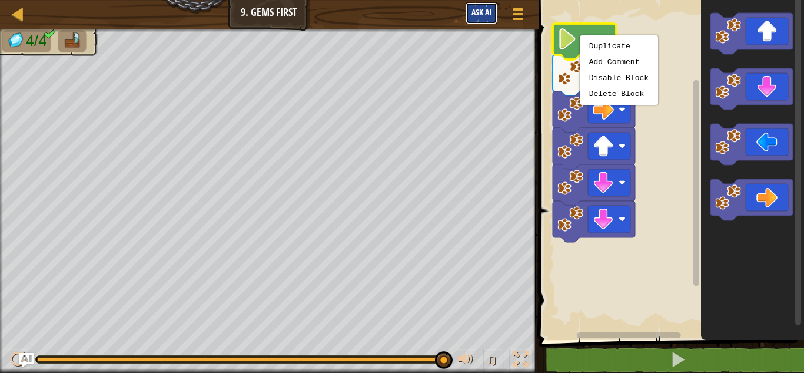
click at [486, 16] on span "Ask AI" at bounding box center [481, 11] width 20 height 11
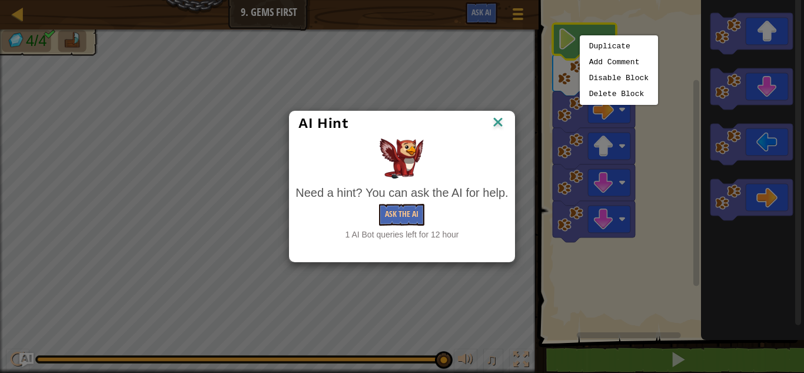
click at [499, 117] on img at bounding box center [497, 123] width 15 height 18
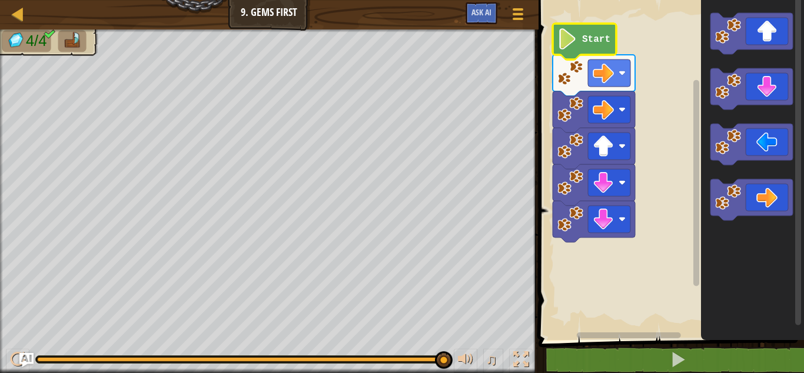
click at [561, 44] on image "Blockly Workspace" at bounding box center [567, 38] width 20 height 21
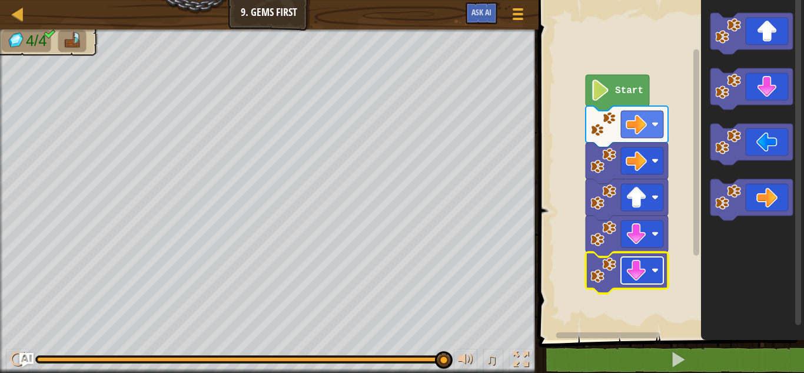
click at [646, 260] on image "Blockly Workspace" at bounding box center [636, 270] width 21 height 21
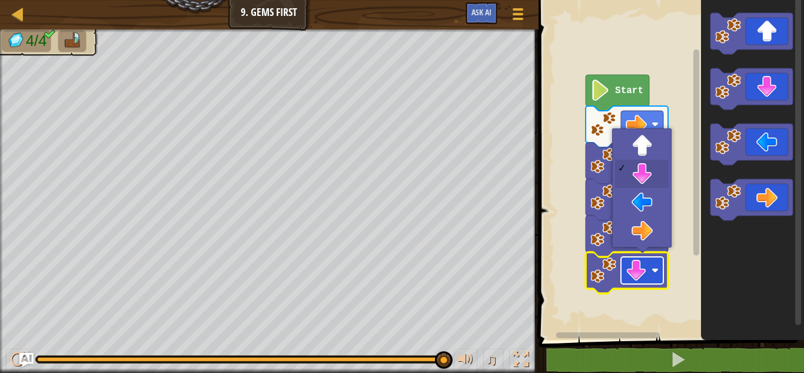
click at [646, 260] on image "Blockly Workspace" at bounding box center [636, 270] width 21 height 21
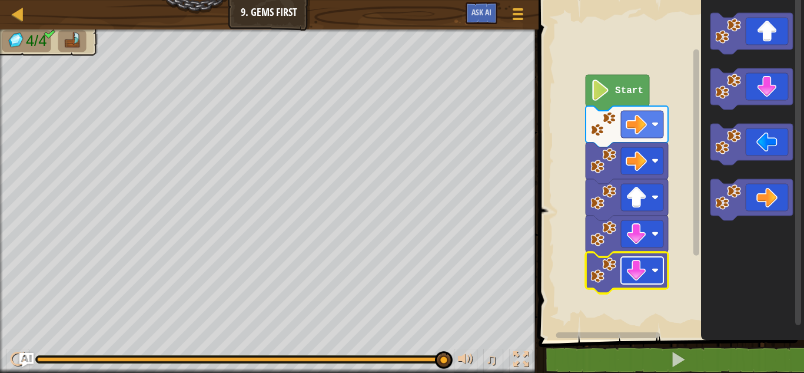
click at [646, 261] on image "Blockly Workspace" at bounding box center [636, 270] width 21 height 21
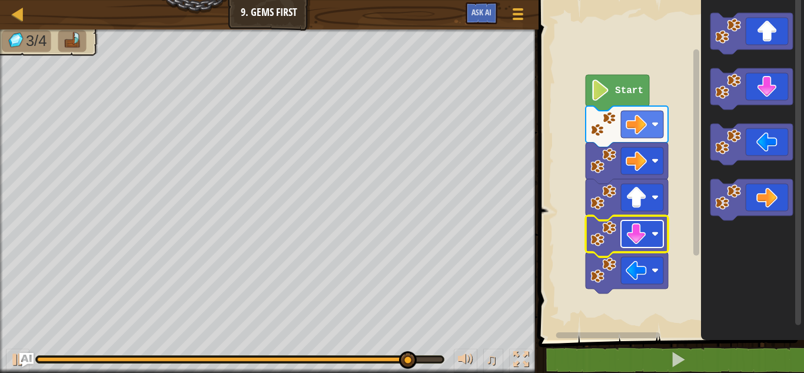
click at [639, 222] on rect "Blockly Workspace" at bounding box center [642, 233] width 42 height 27
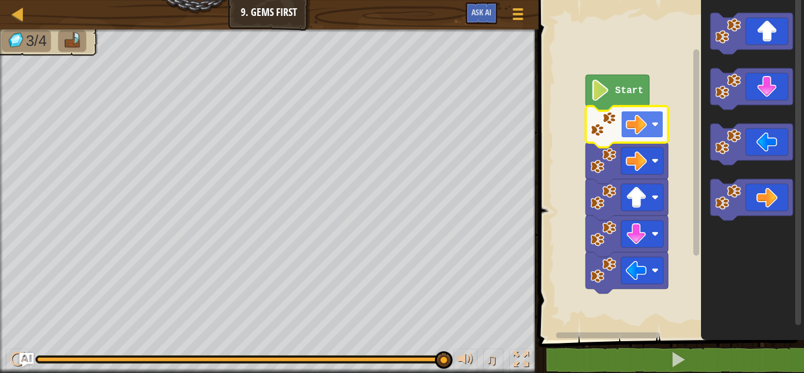
click at [642, 131] on image "Blockly Workspace" at bounding box center [636, 124] width 21 height 21
click at [638, 224] on image "Blockly Workspace" at bounding box center [636, 233] width 21 height 21
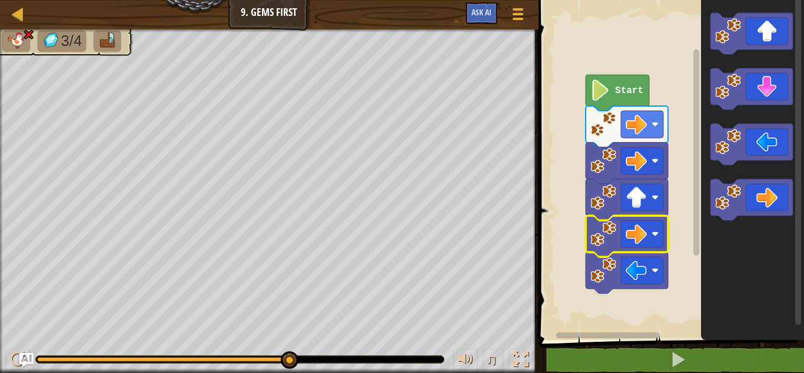
click at [353, 215] on div "3/4 ♫ Kindling Elemental" at bounding box center [402, 200] width 804 height 343
click at [12, 12] on div at bounding box center [18, 13] width 15 height 15
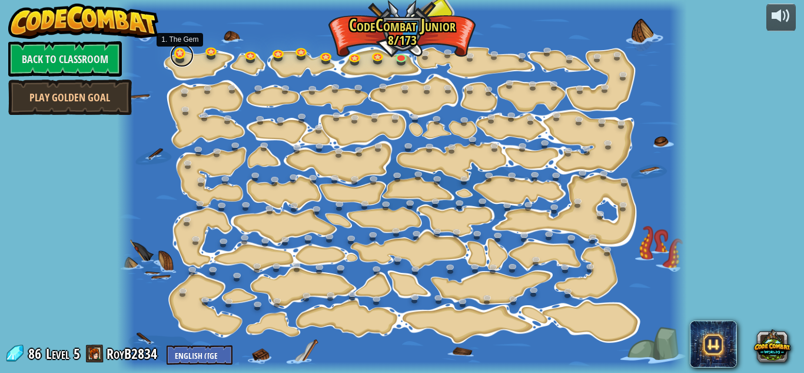
click at [175, 59] on link at bounding box center [182, 56] width 24 height 24
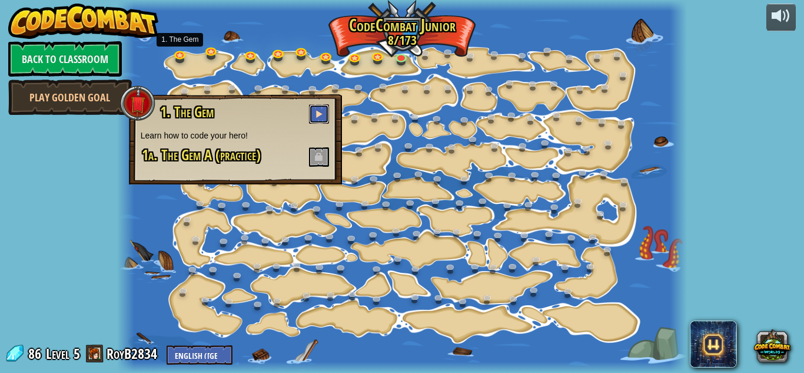
click at [323, 114] on span at bounding box center [319, 113] width 8 height 8
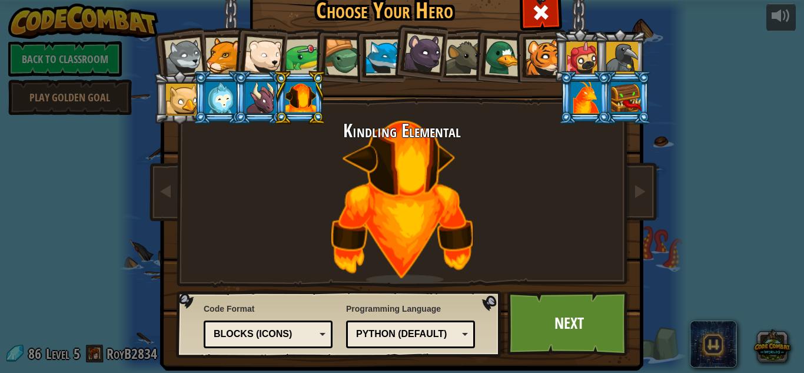
click at [586, 84] on div at bounding box center [586, 98] width 31 height 32
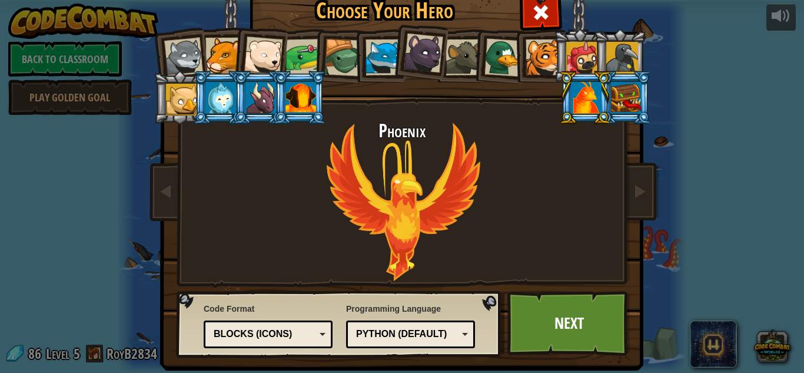
click at [571, 319] on link "Next" at bounding box center [568, 323] width 123 height 65
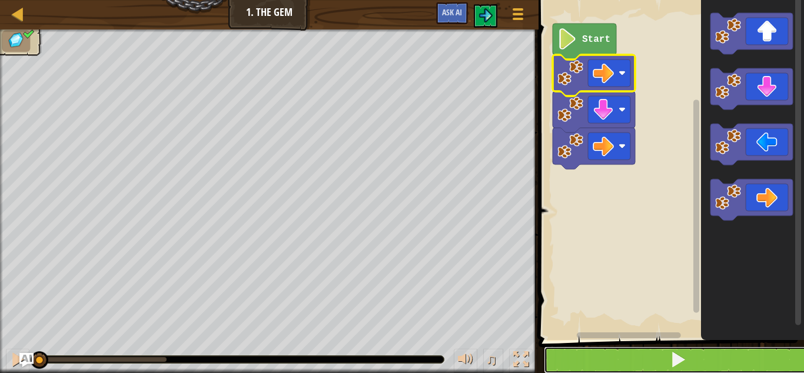
click at [663, 368] on button at bounding box center [678, 359] width 269 height 27
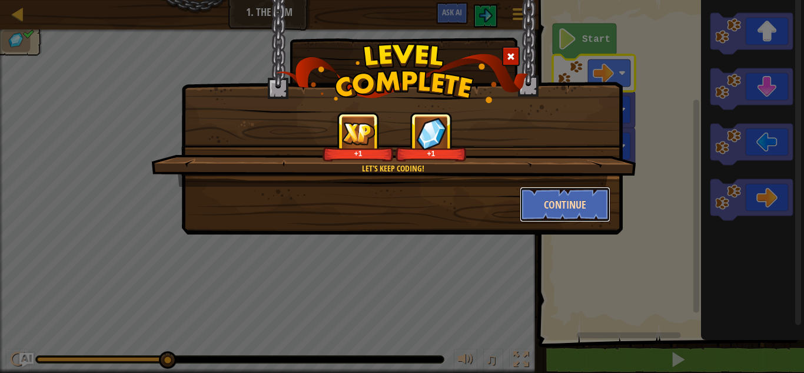
click at [570, 201] on button "Continue" at bounding box center [565, 204] width 91 height 35
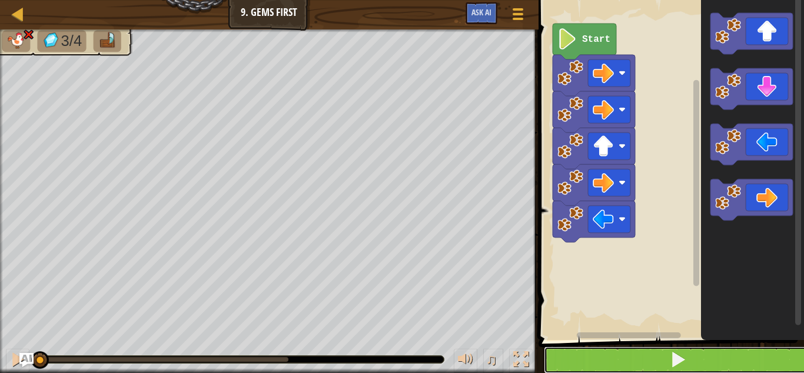
click at [623, 360] on button at bounding box center [678, 359] width 269 height 27
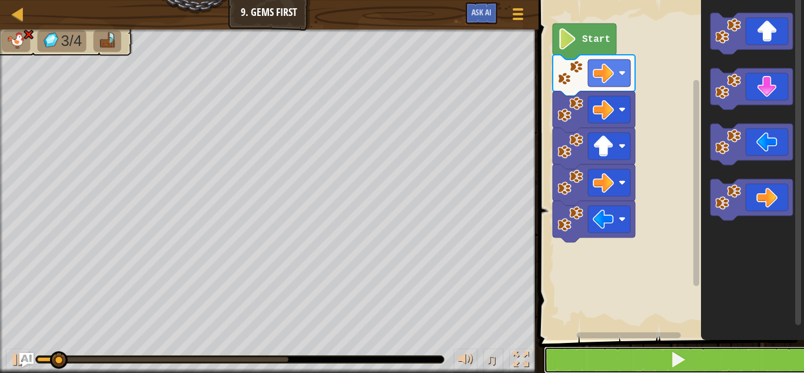
click at [623, 360] on button at bounding box center [678, 359] width 269 height 27
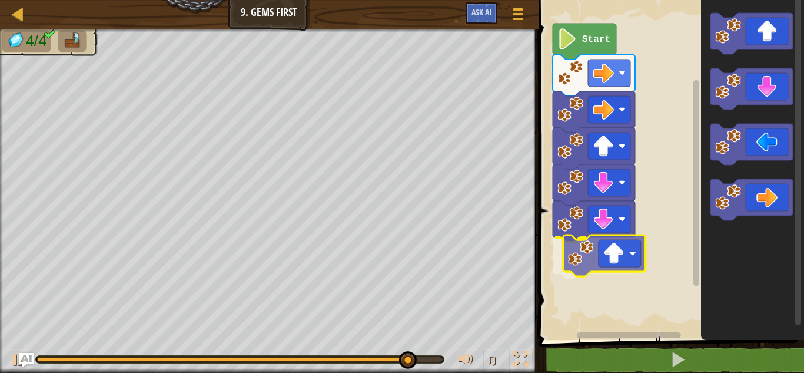
click at [607, 257] on div "Start" at bounding box center [669, 166] width 269 height 345
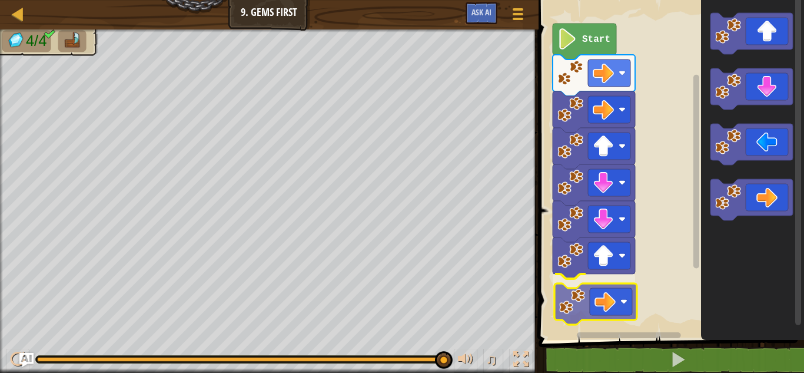
click at [586, 304] on div "Start" at bounding box center [669, 166] width 269 height 345
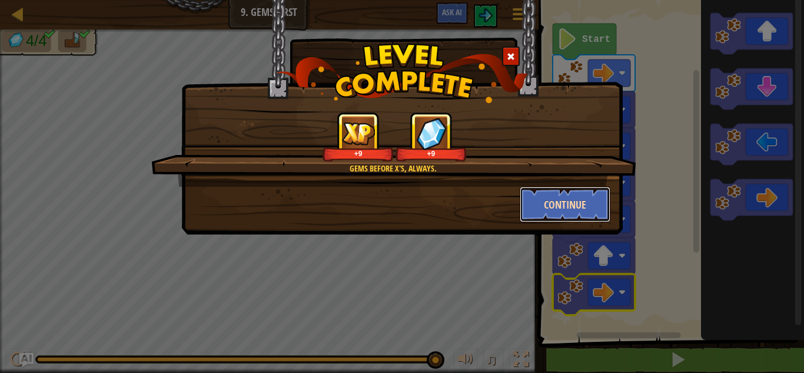
click at [572, 209] on button "Continue" at bounding box center [565, 204] width 91 height 35
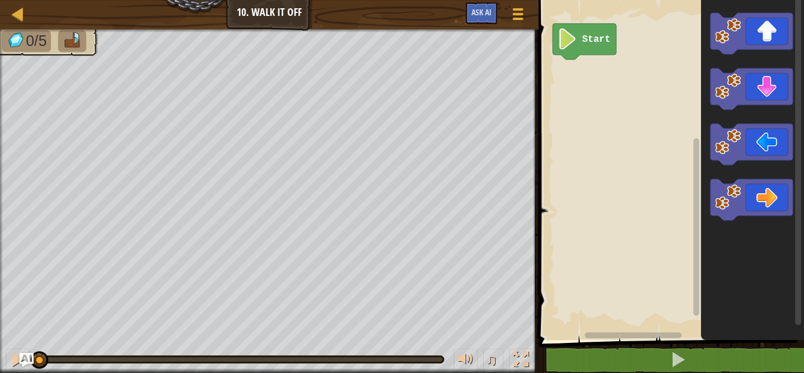
click at [424, 135] on div "Map Junior 10. Walk It Off Game Menu Ask AI 1 ההההההההההההההההההההההההההההההההה…" at bounding box center [402, 186] width 804 height 373
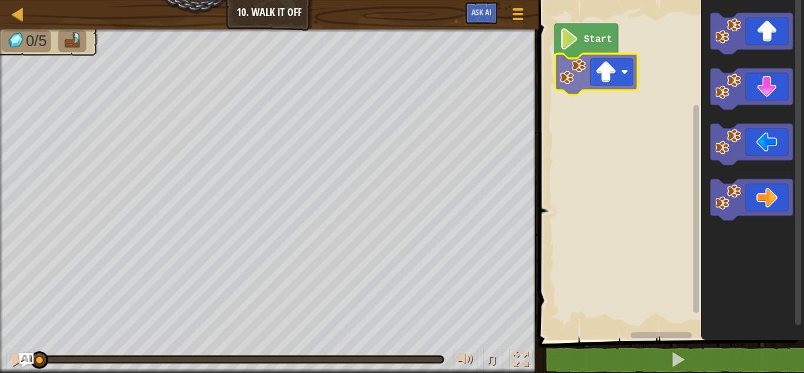
click at [616, 79] on div "Start" at bounding box center [669, 166] width 269 height 345
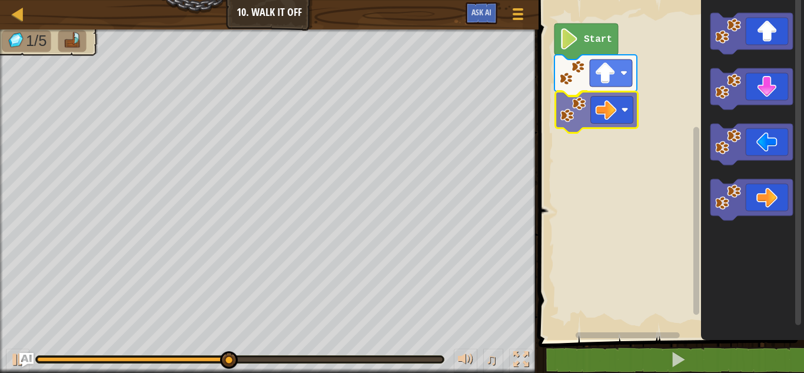
click at [595, 94] on div "Start" at bounding box center [669, 166] width 269 height 345
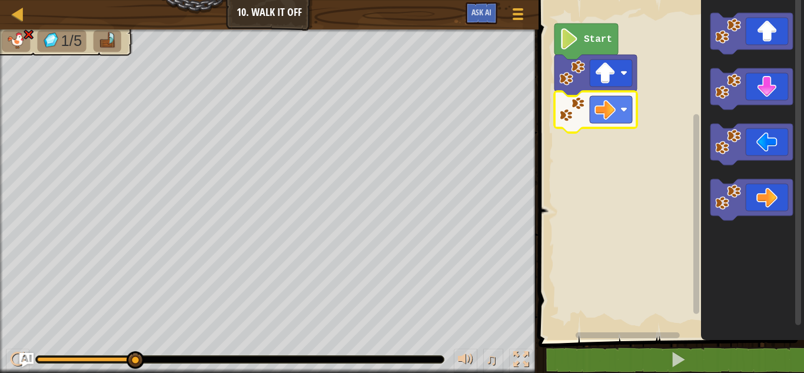
click at [684, 118] on rect "Blockly Workspace" at bounding box center [669, 166] width 269 height 345
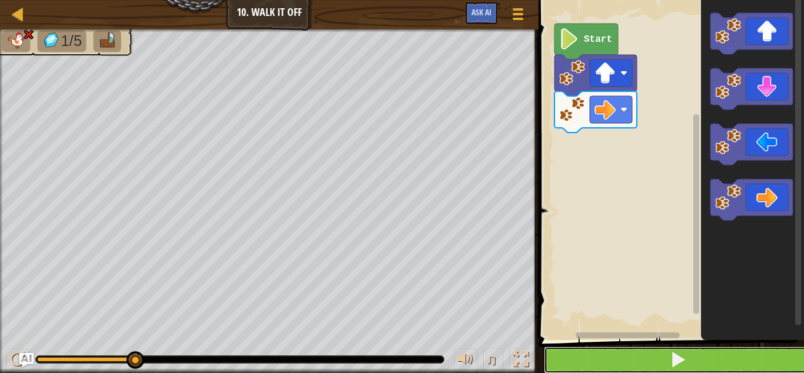
click at [629, 347] on button at bounding box center [678, 359] width 269 height 27
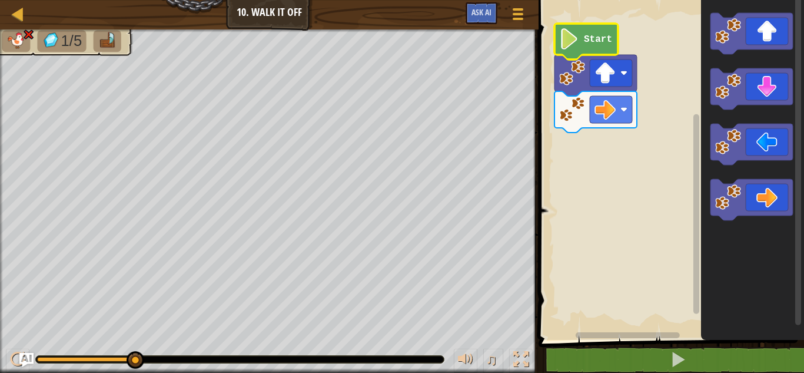
click at [600, 35] on text "Start" at bounding box center [598, 39] width 28 height 11
click at [598, 41] on text "Start" at bounding box center [598, 39] width 28 height 11
click at [593, 41] on text "Start" at bounding box center [598, 39] width 28 height 11
click at [561, 33] on image "Blockly Workspace" at bounding box center [569, 38] width 20 height 21
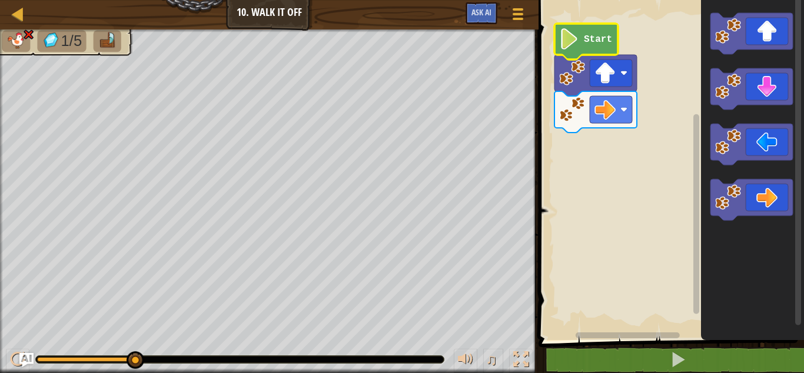
click at [561, 33] on image "Blockly Workspace" at bounding box center [569, 38] width 20 height 21
click at [486, 12] on span "Ask AI" at bounding box center [481, 11] width 20 height 11
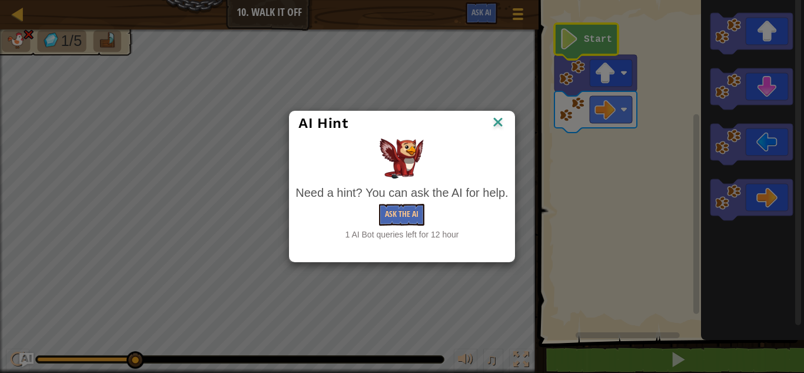
click at [506, 115] on div "AI Hint" at bounding box center [402, 123] width 224 height 24
click at [500, 119] on img at bounding box center [497, 123] width 15 height 18
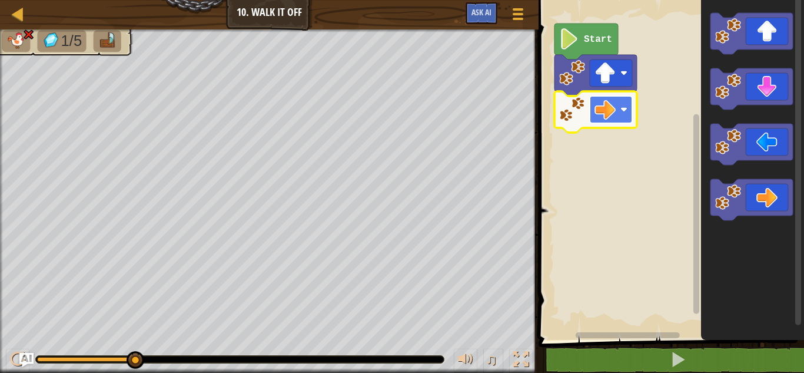
click at [593, 109] on rect "Blockly Workspace" at bounding box center [611, 109] width 42 height 27
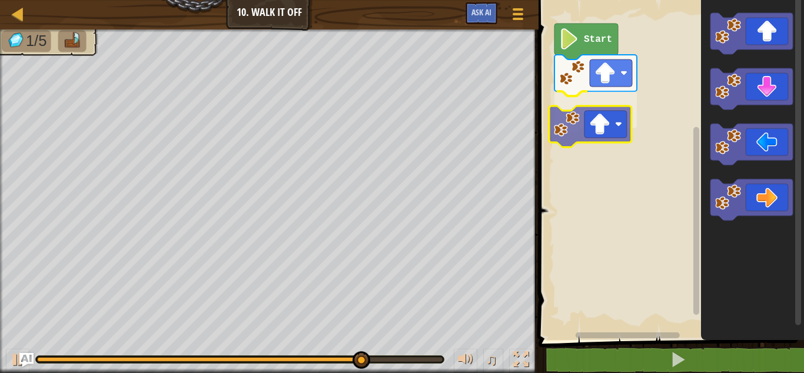
click at [568, 134] on div "Start" at bounding box center [669, 166] width 269 height 345
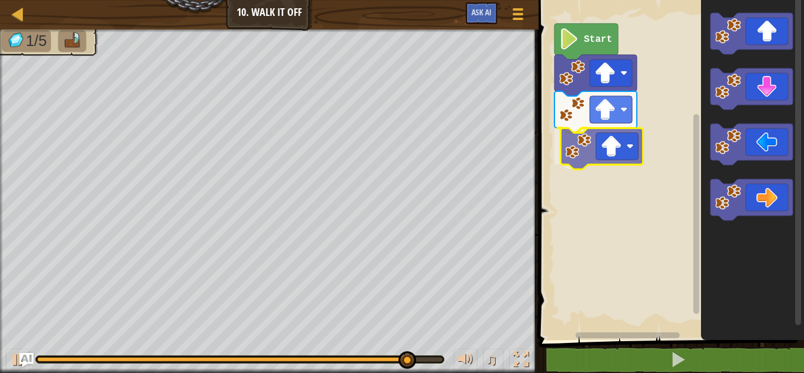
click at [600, 134] on div "Start" at bounding box center [669, 166] width 269 height 345
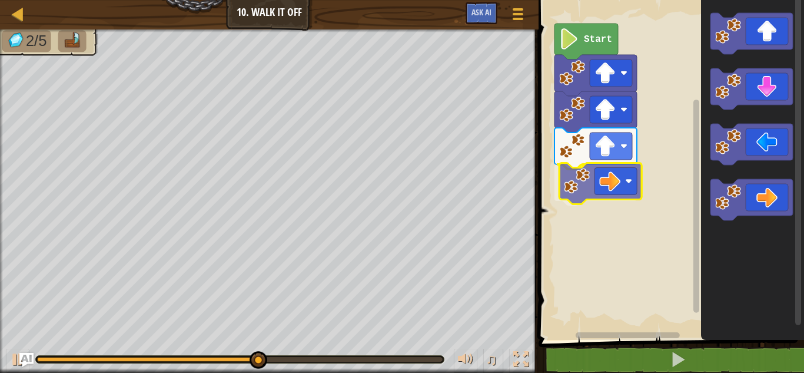
click at [624, 178] on div "Start" at bounding box center [669, 166] width 269 height 345
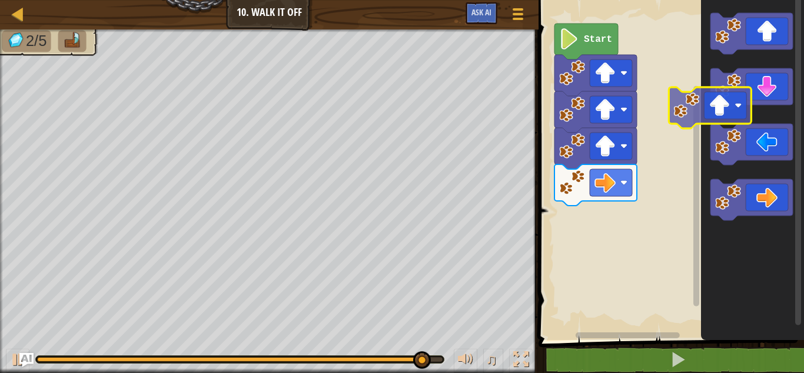
click at [733, 65] on icon "Blockly Workspace" at bounding box center [752, 166] width 103 height 345
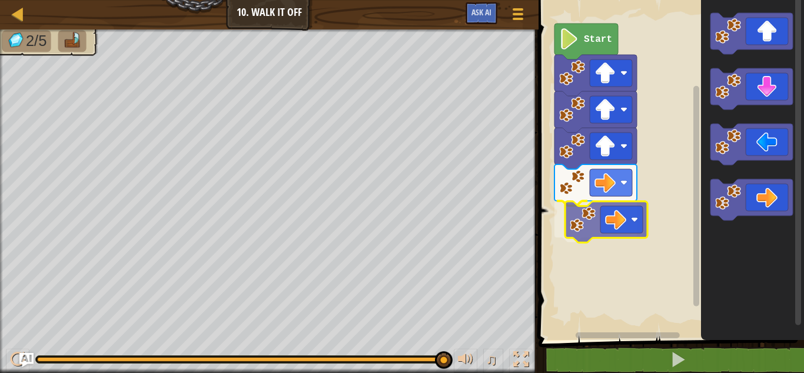
click at [597, 224] on div "Start" at bounding box center [669, 166] width 269 height 345
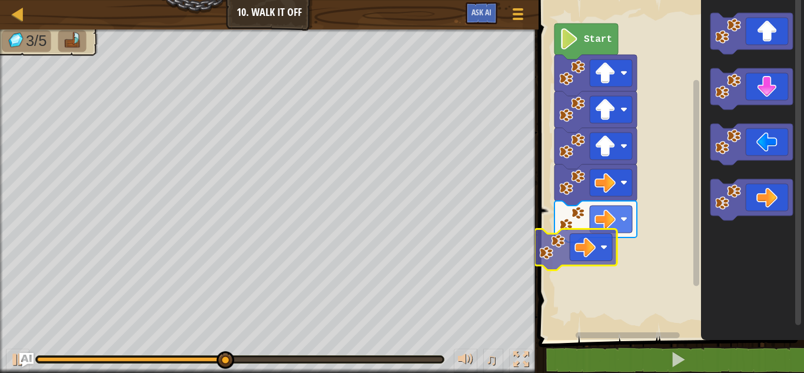
click at [573, 229] on div "Start" at bounding box center [669, 166] width 269 height 345
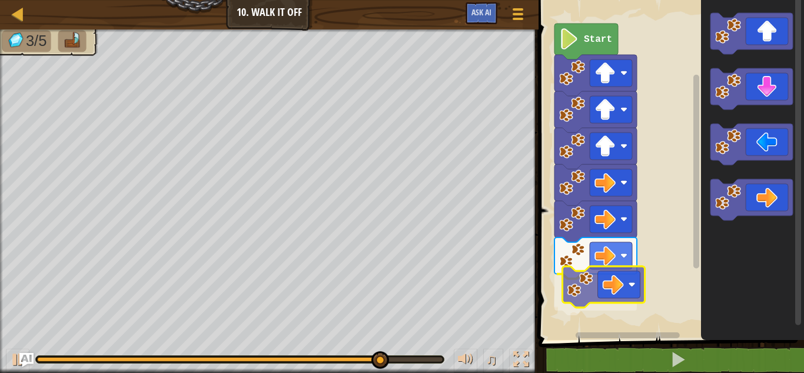
click at [593, 286] on div "Start" at bounding box center [669, 166] width 269 height 345
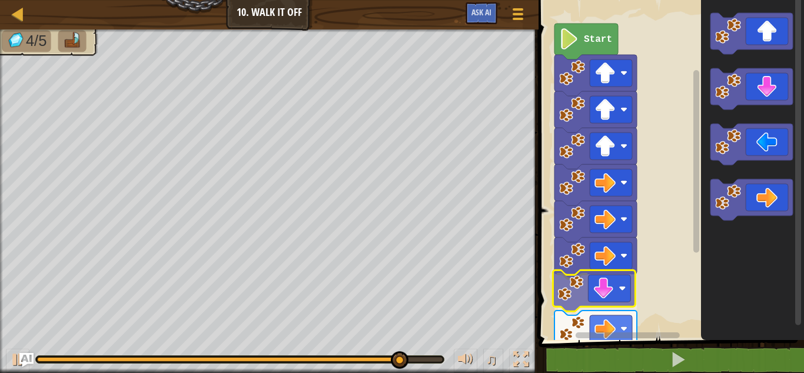
click at [591, 281] on div "Start" at bounding box center [669, 166] width 269 height 345
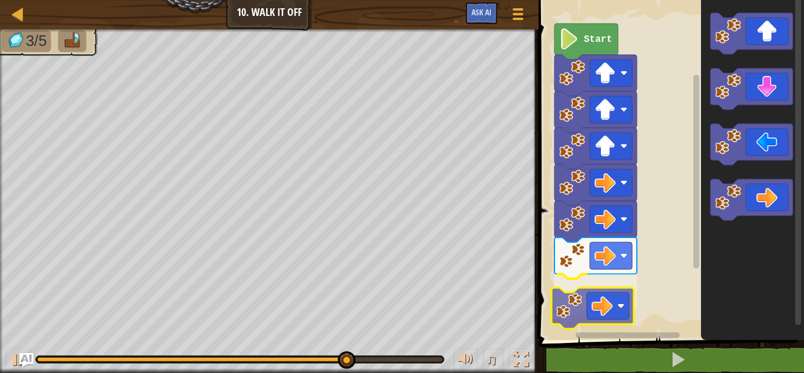
click at [622, 315] on div "Start" at bounding box center [669, 166] width 269 height 345
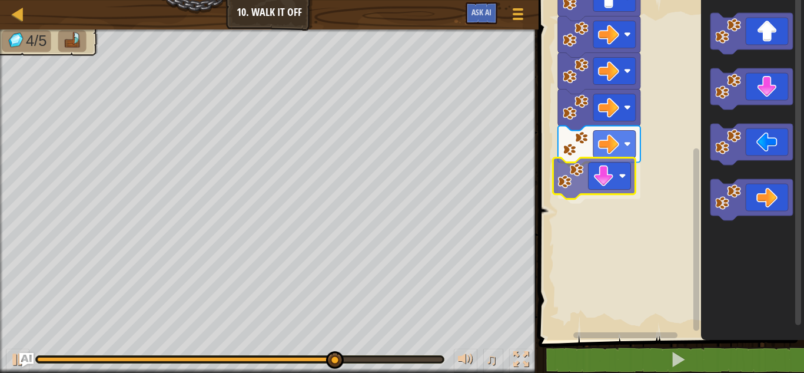
click at [606, 186] on div "Start" at bounding box center [669, 166] width 269 height 345
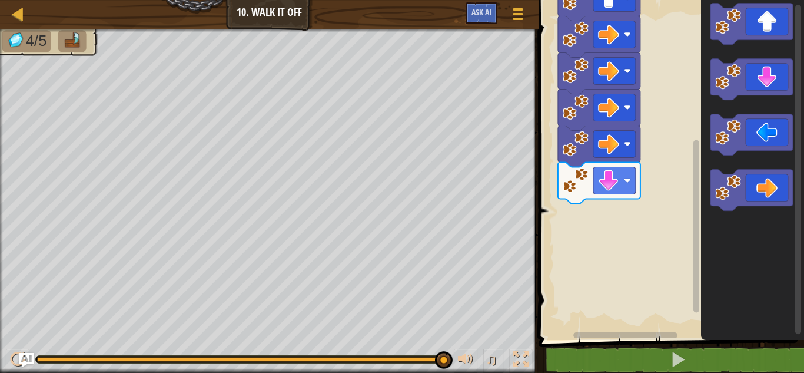
click at [776, 94] on icon "Blockly Workspace" at bounding box center [751, 79] width 82 height 41
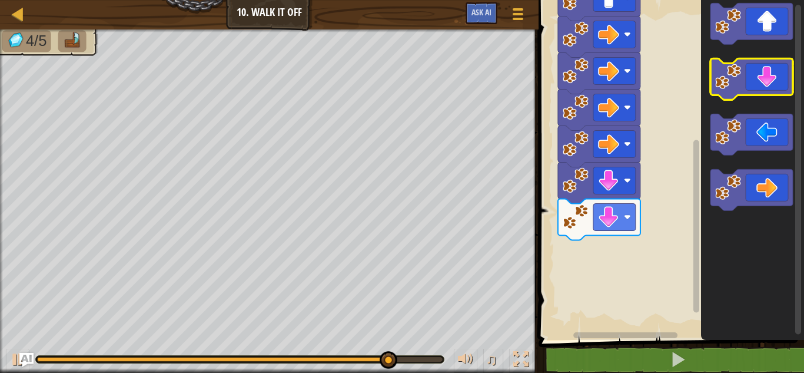
click at [757, 65] on icon "Blockly Workspace" at bounding box center [751, 78] width 82 height 41
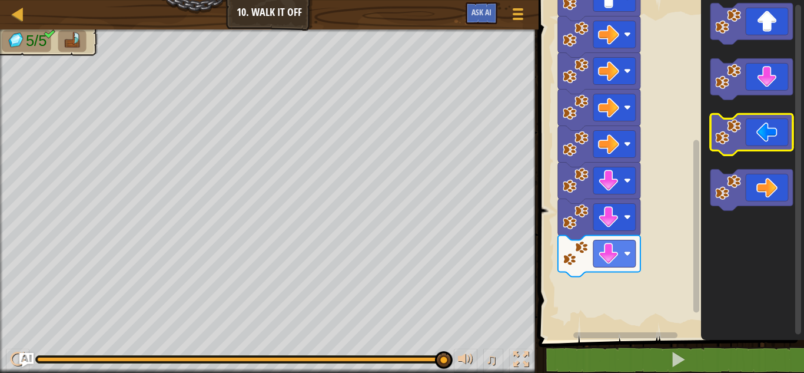
click at [750, 120] on icon "Blockly Workspace" at bounding box center [751, 134] width 82 height 41
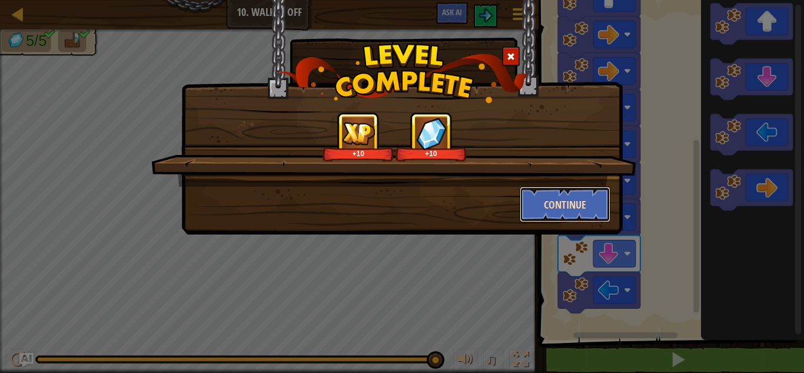
click at [567, 197] on button "Continue" at bounding box center [565, 204] width 91 height 35
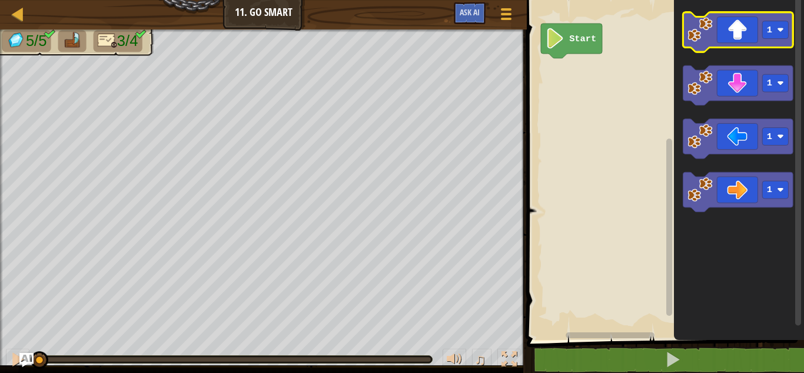
click at [720, 31] on icon "Blockly Workspace" at bounding box center [738, 31] width 110 height 39
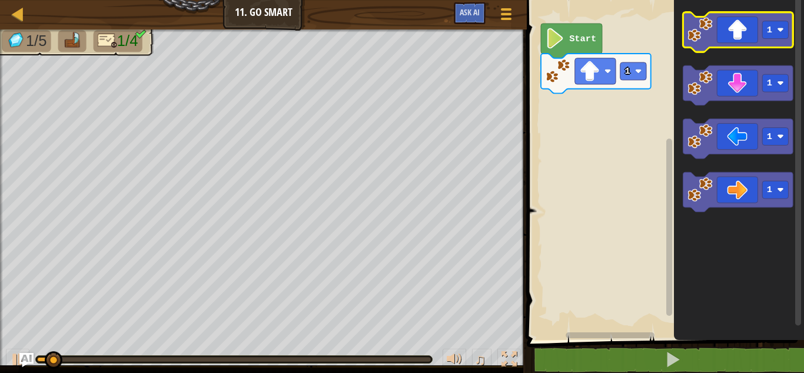
click at [721, 29] on icon "Blockly Workspace" at bounding box center [738, 31] width 110 height 39
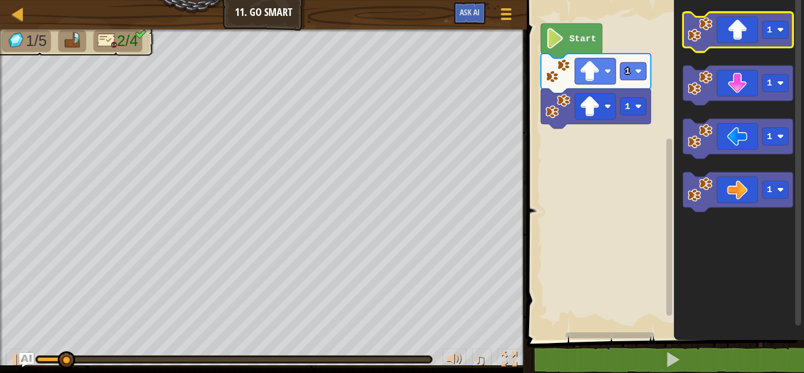
click at [721, 29] on icon "Blockly Workspace" at bounding box center [738, 31] width 110 height 39
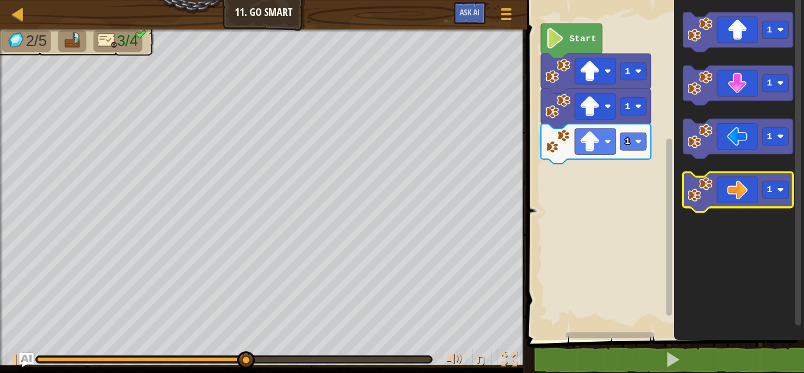
click at [734, 192] on icon "Blockly Workspace" at bounding box center [738, 191] width 110 height 39
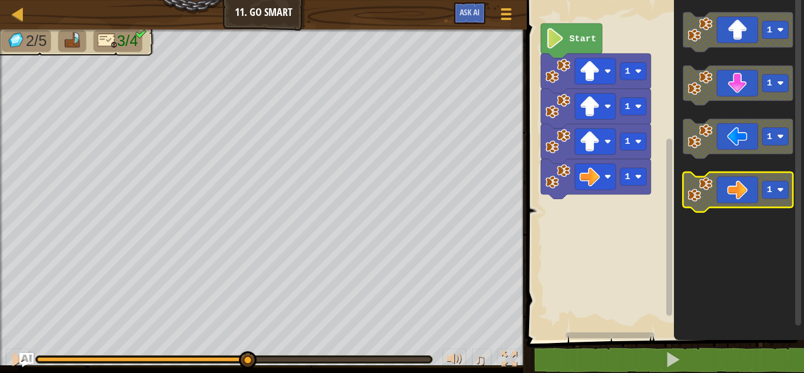
click at [736, 192] on icon "Blockly Workspace" at bounding box center [738, 191] width 110 height 39
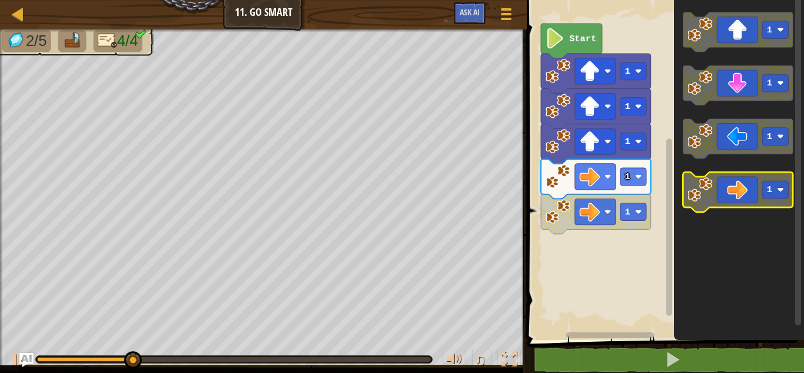
click at [736, 192] on icon "Blockly Workspace" at bounding box center [738, 191] width 110 height 39
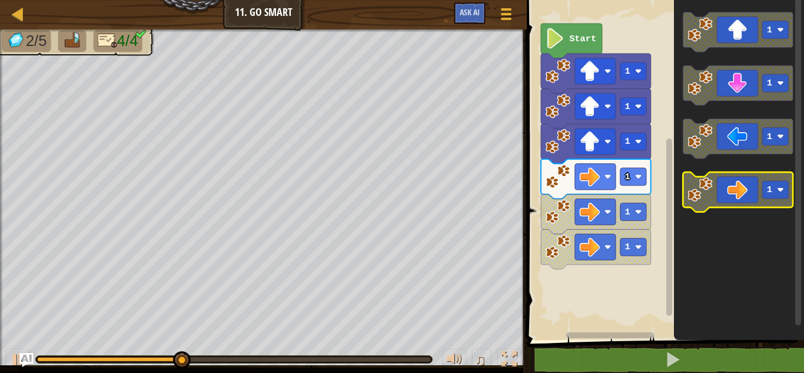
click at [737, 194] on icon "Blockly Workspace" at bounding box center [738, 191] width 110 height 39
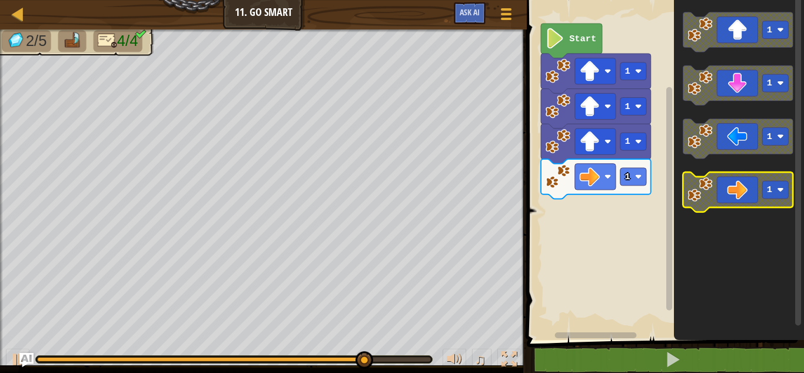
click at [739, 198] on icon "Blockly Workspace" at bounding box center [738, 191] width 110 height 39
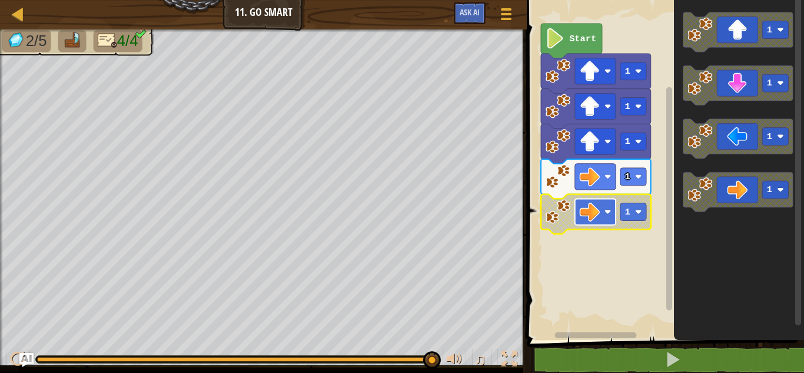
click at [604, 212] on rect "Blockly Workspace" at bounding box center [595, 211] width 41 height 26
click at [627, 207] on text "1" at bounding box center [627, 212] width 5 height 11
click at [589, 205] on image "Blockly Workspace" at bounding box center [590, 211] width 21 height 21
click at [594, 218] on image "Blockly Workspace" at bounding box center [590, 211] width 21 height 21
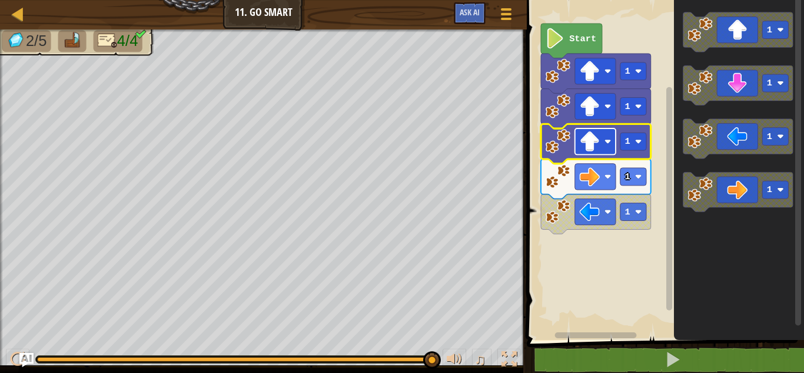
click at [582, 135] on image "Blockly Workspace" at bounding box center [590, 141] width 21 height 21
click at [569, 37] on text "Start" at bounding box center [582, 39] width 27 height 11
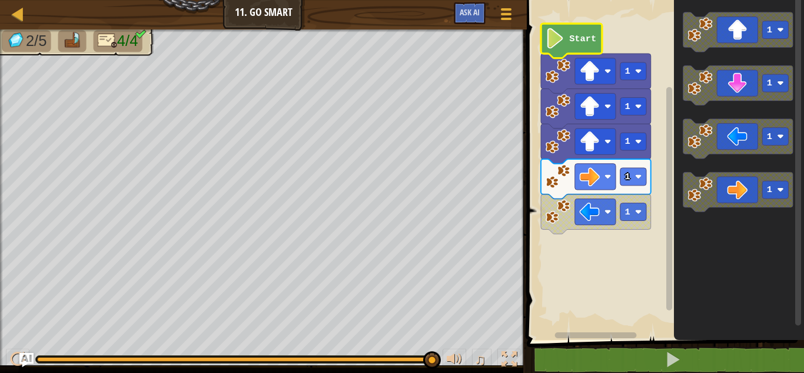
click at [577, 36] on text "Start" at bounding box center [582, 39] width 27 height 11
click at [577, 37] on text "Start" at bounding box center [582, 39] width 27 height 11
click at [577, 38] on text "Start" at bounding box center [582, 39] width 27 height 11
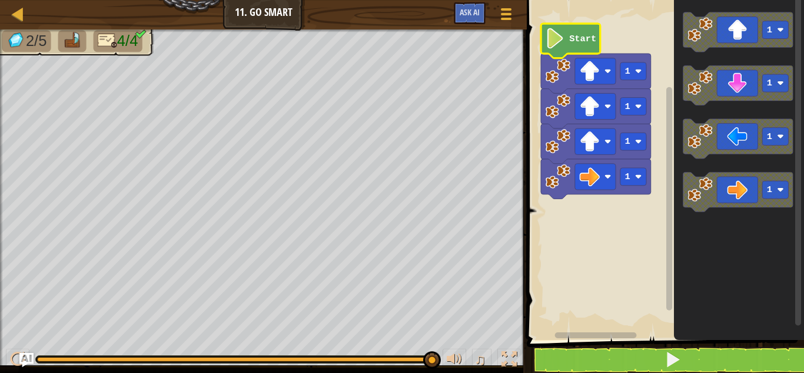
click at [559, 39] on image "Blockly Workspace" at bounding box center [555, 38] width 19 height 21
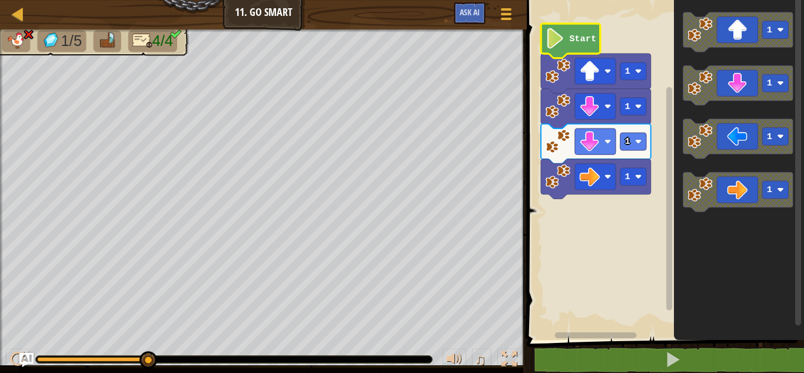
click at [549, 42] on image "Blockly Workspace" at bounding box center [555, 38] width 19 height 21
click at [22, 17] on div at bounding box center [18, 13] width 15 height 15
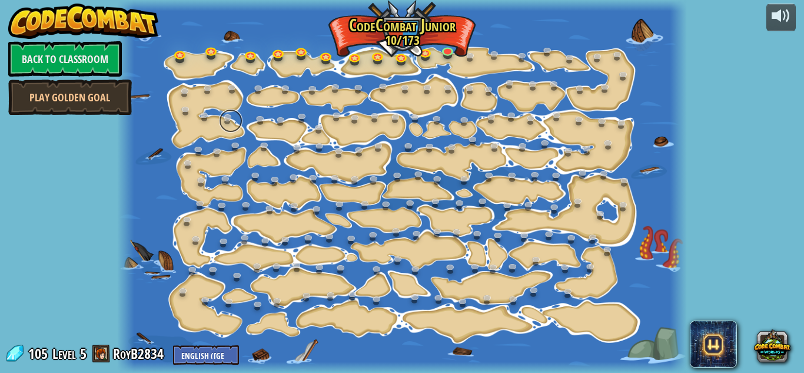
click at [230, 122] on link at bounding box center [231, 121] width 24 height 24
